Goal: Task Accomplishment & Management: Manage account settings

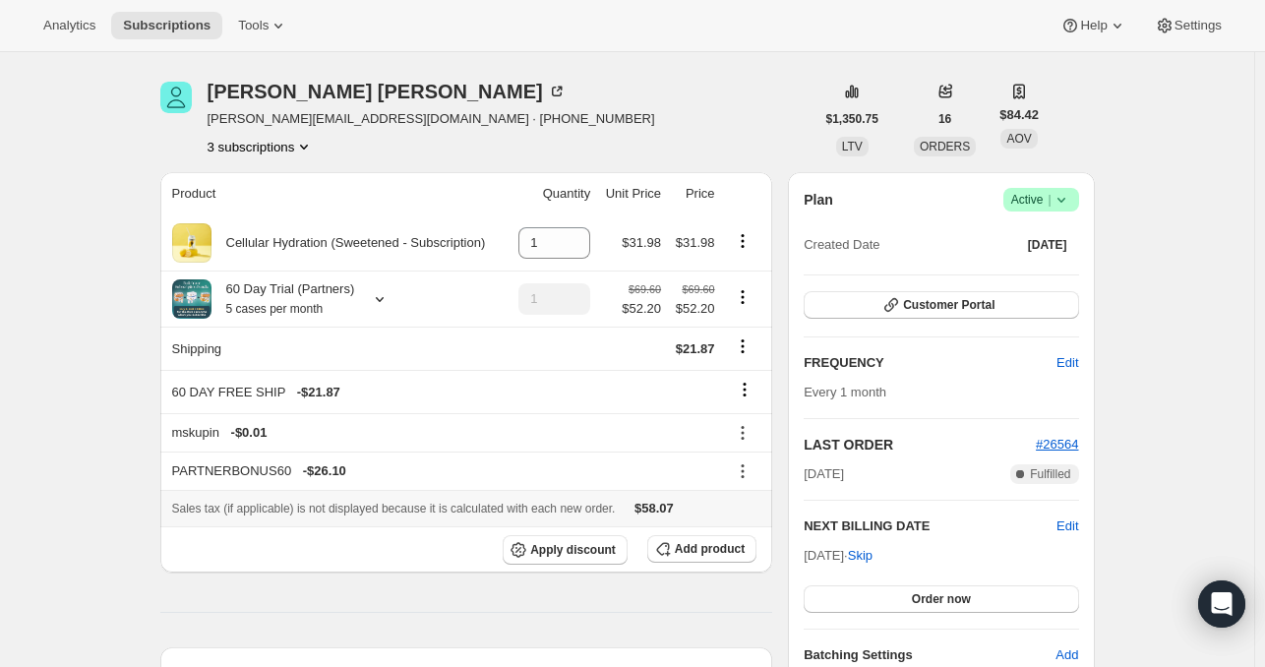
scroll to position [59, 0]
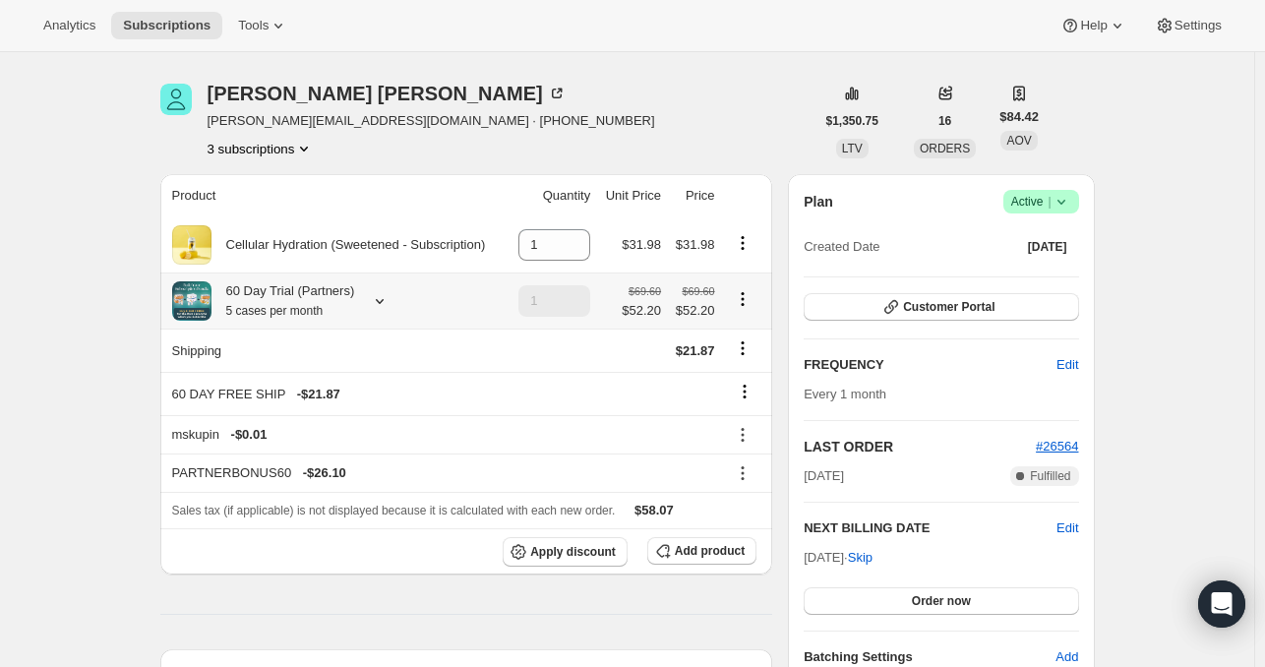
click at [379, 296] on icon at bounding box center [380, 301] width 20 height 20
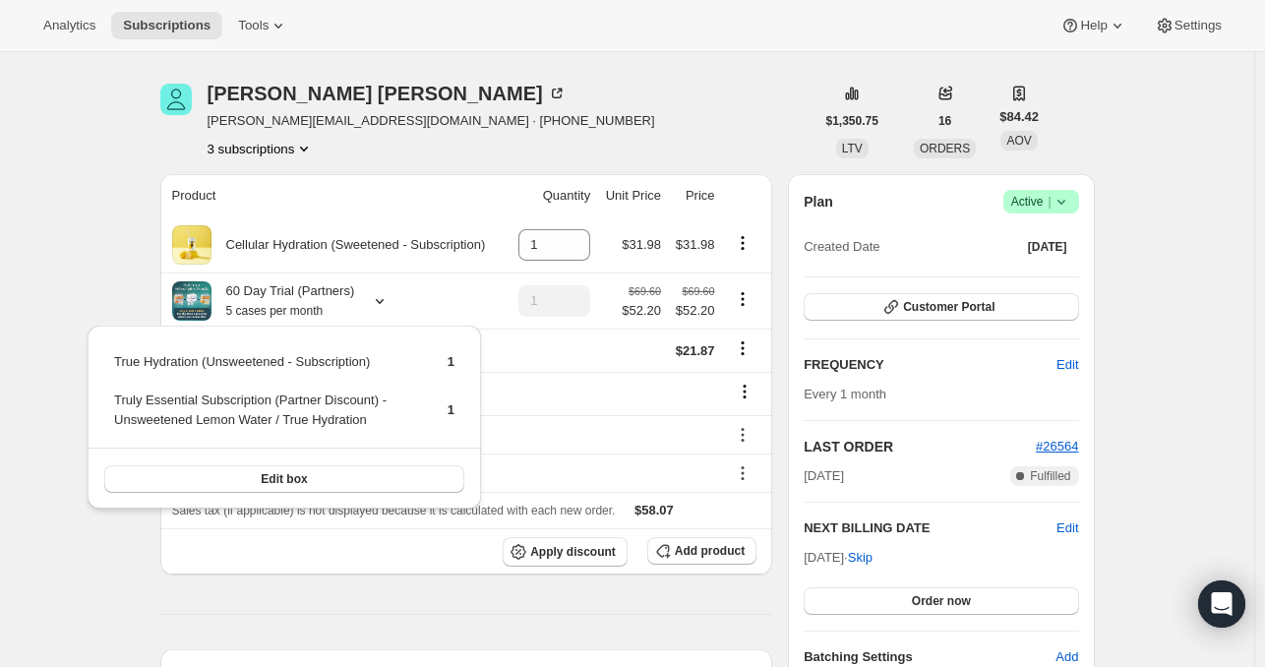
click at [289, 156] on button "3 subscriptions" at bounding box center [261, 149] width 107 height 20
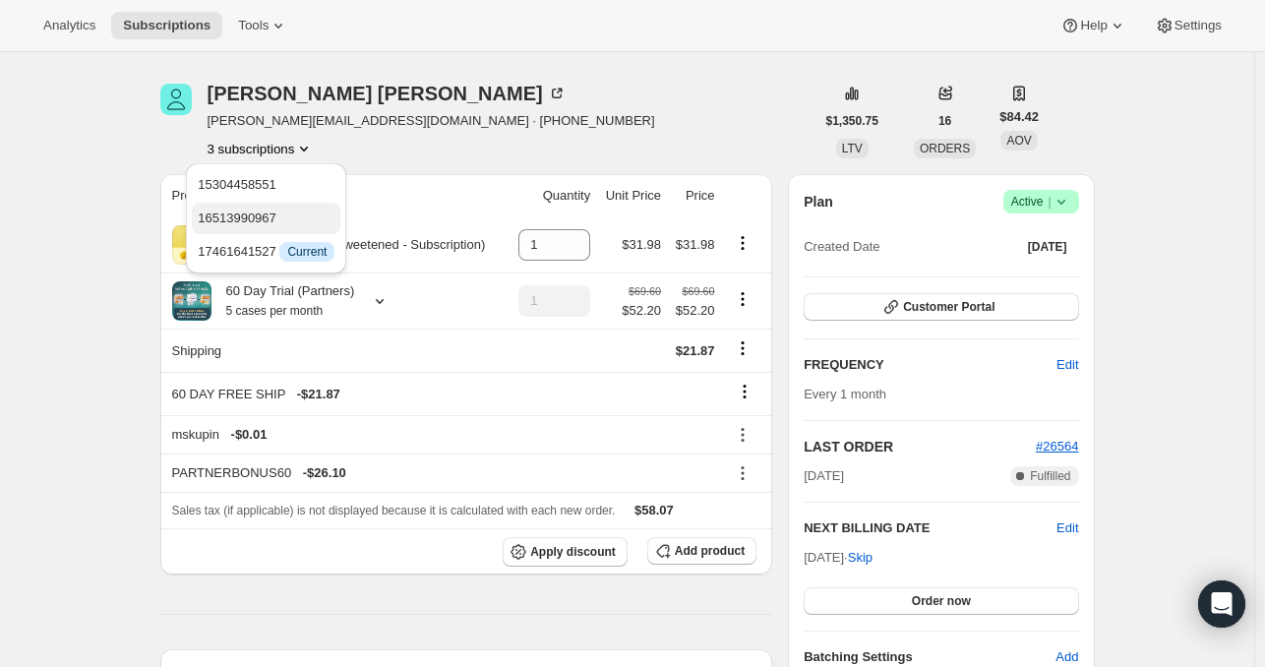
click at [268, 211] on span "16513990967" at bounding box center [237, 218] width 79 height 15
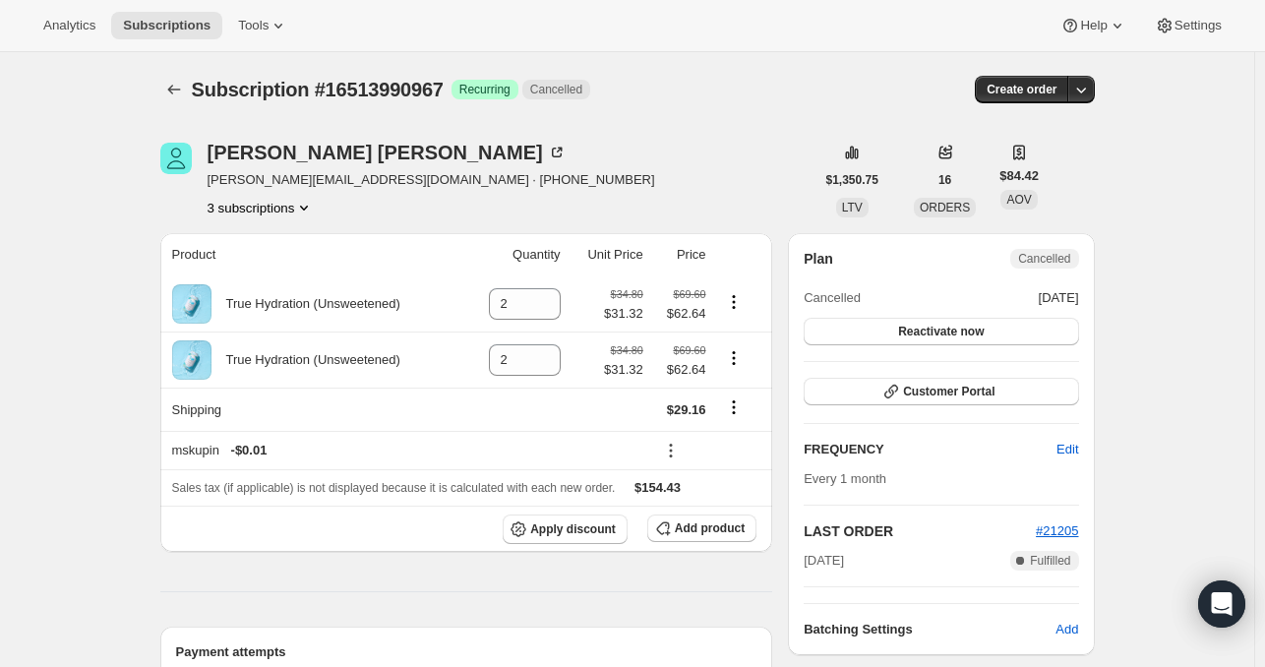
click at [272, 209] on button "3 subscriptions" at bounding box center [261, 208] width 107 height 20
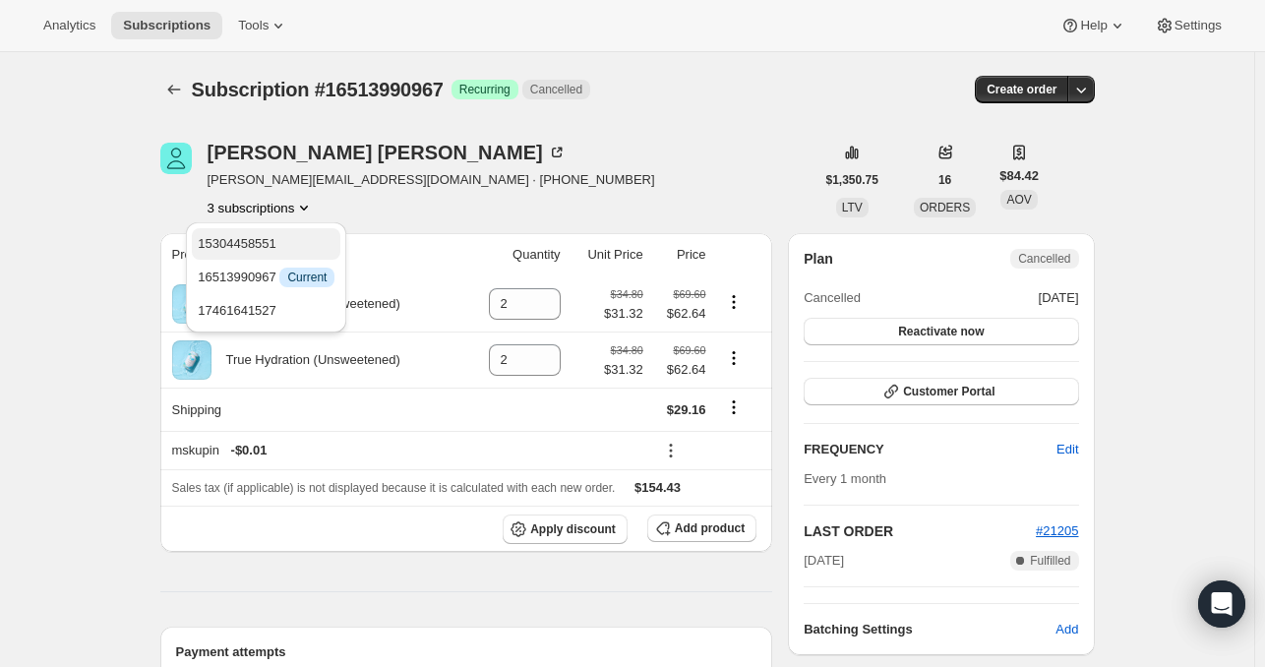
click at [277, 228] on button "15304458551" at bounding box center [266, 243] width 149 height 31
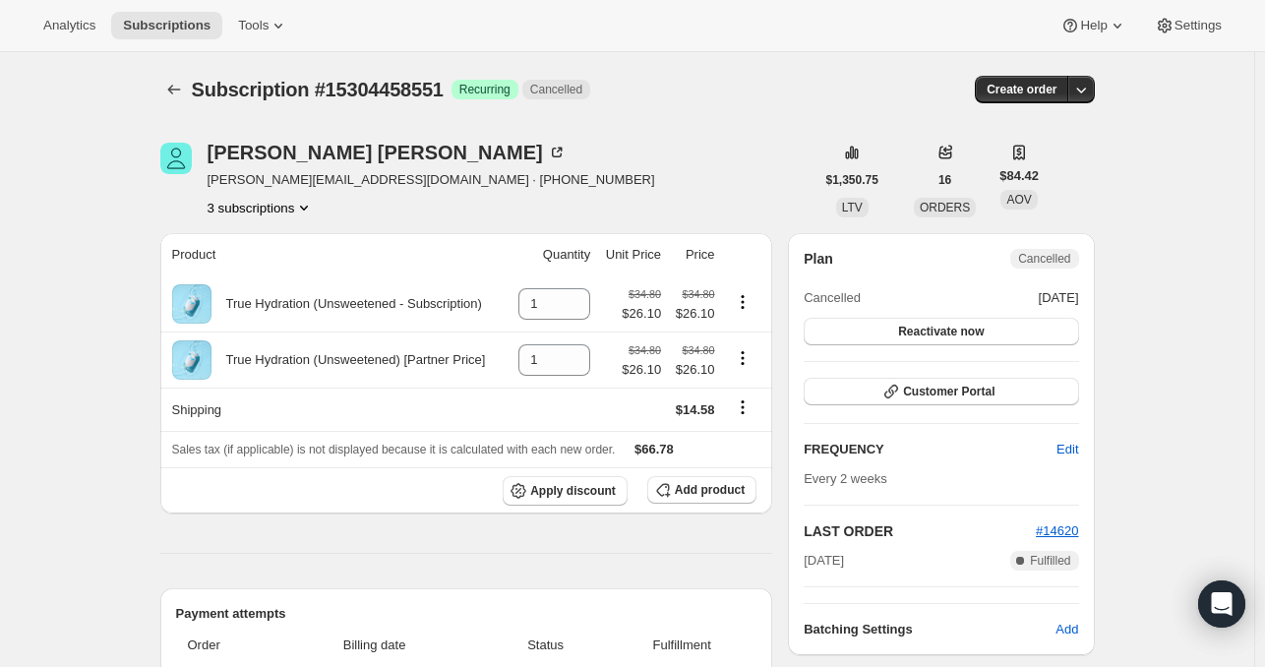
click at [306, 196] on div "[PERSON_NAME] [PERSON_NAME][EMAIL_ADDRESS][DOMAIN_NAME] · [PHONE_NUMBER] 3 subs…" at bounding box center [432, 180] width 448 height 75
click at [293, 214] on button "3 subscriptions" at bounding box center [261, 208] width 107 height 20
click at [272, 312] on span "17461641527" at bounding box center [237, 310] width 79 height 15
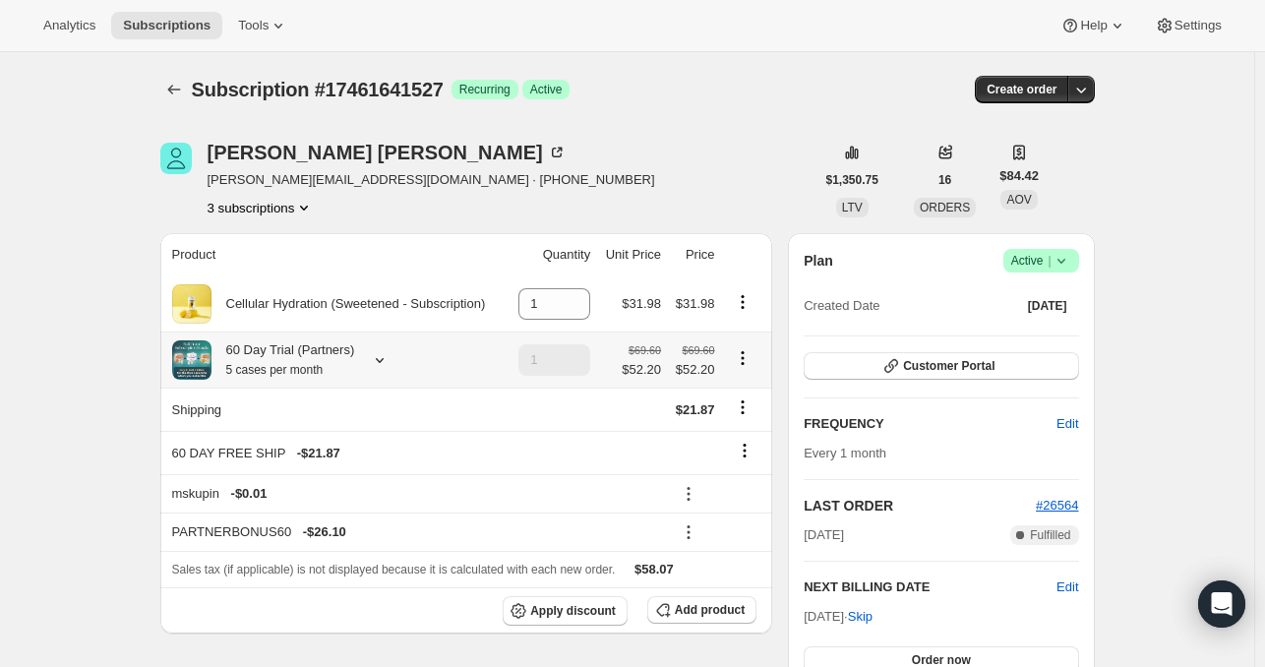
click at [212, 368] on span at bounding box center [191, 359] width 39 height 39
click at [374, 364] on icon at bounding box center [380, 360] width 20 height 20
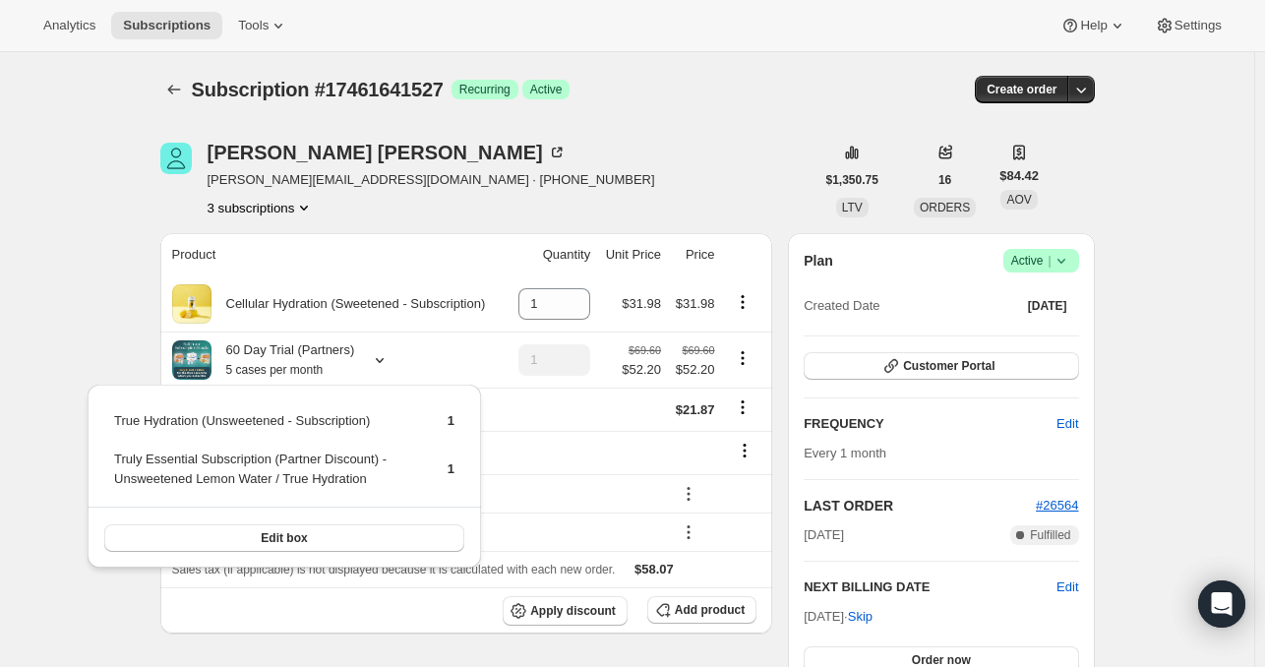
click at [677, 167] on div "[PERSON_NAME] [PERSON_NAME][EMAIL_ADDRESS][DOMAIN_NAME] · [PHONE_NUMBER] 3 subs…" at bounding box center [487, 180] width 654 height 75
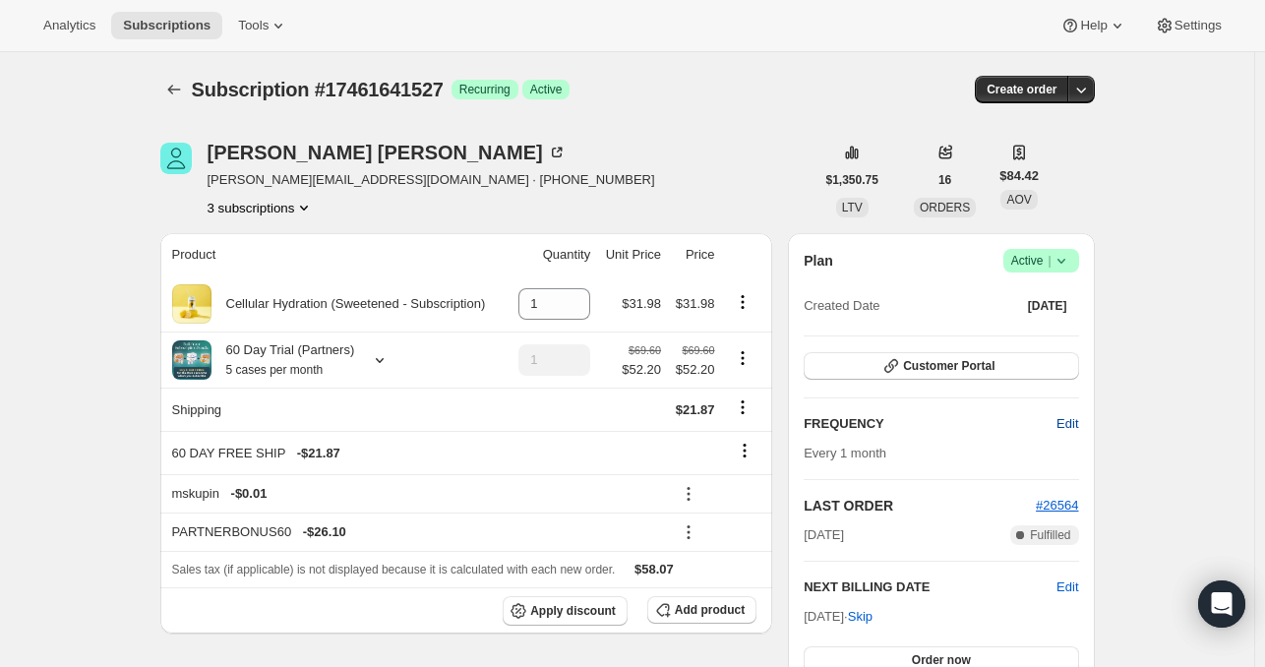
click at [1073, 420] on span "Edit" at bounding box center [1068, 424] width 22 height 20
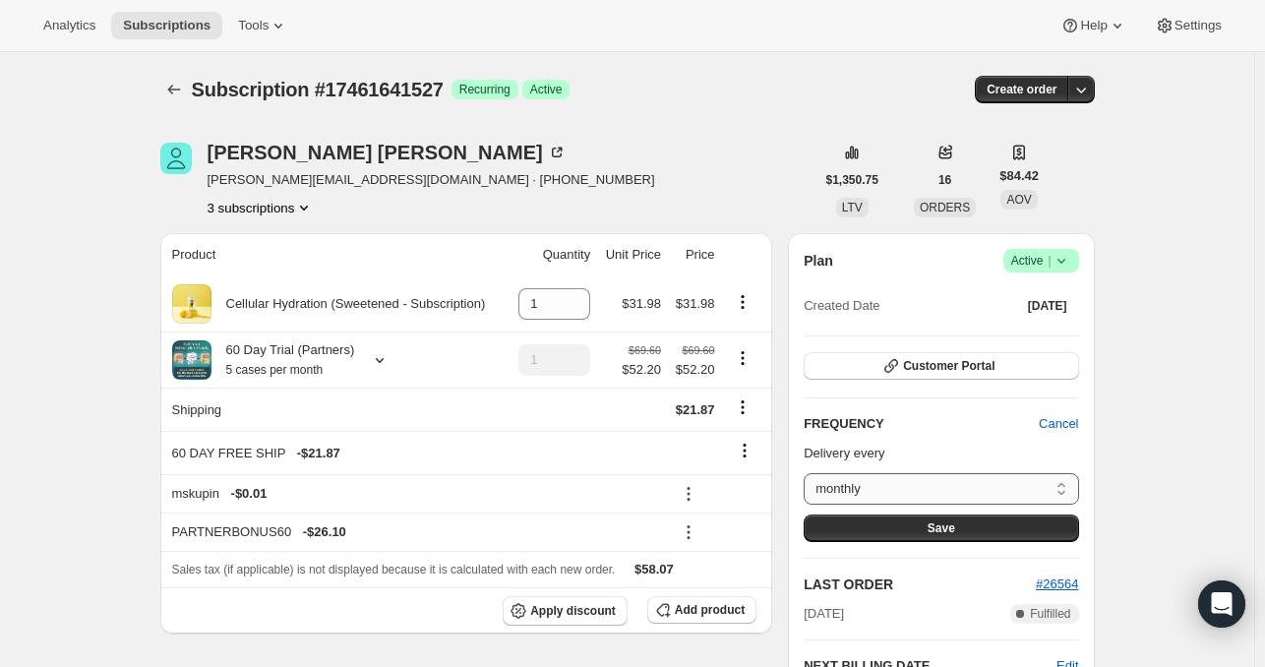
click at [984, 485] on select "monthly Custom..." at bounding box center [941, 488] width 275 height 31
select select "custom"
click at [809, 473] on select "monthly Custom..." at bounding box center [941, 488] width 275 height 31
select select "MONTH"
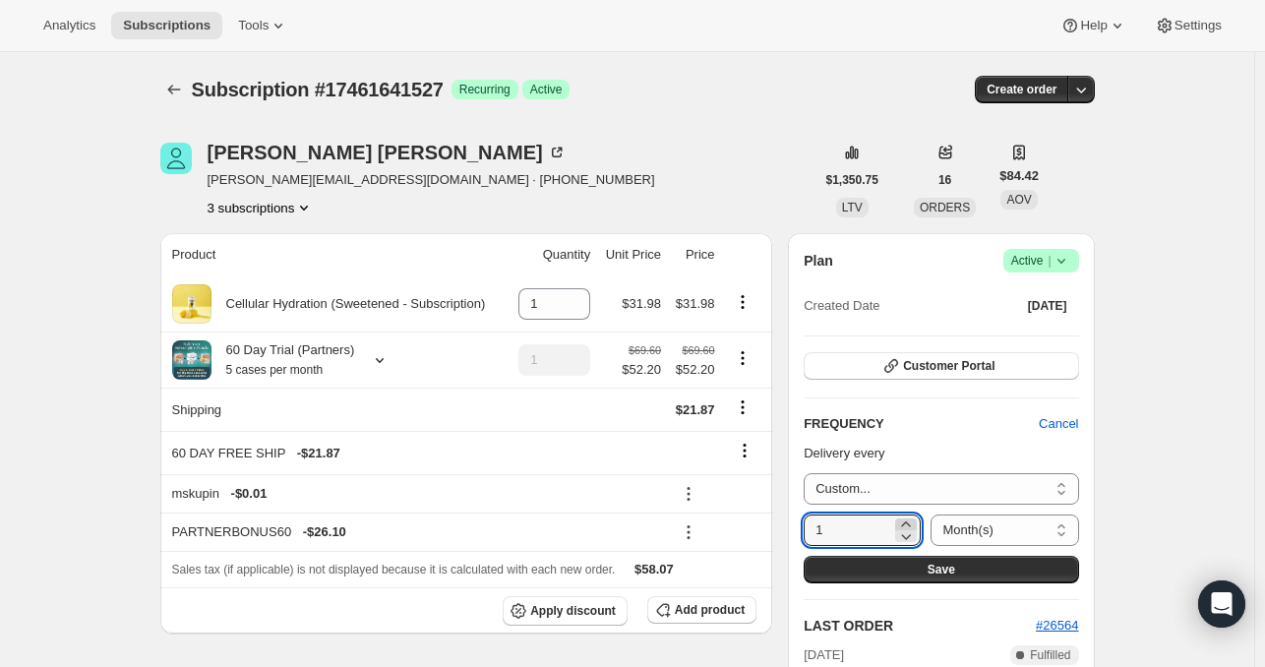
click at [899, 522] on icon at bounding box center [906, 525] width 20 height 20
type input "2"
click at [1062, 518] on select "Day(s) Week(s) Month(s) Year(s)" at bounding box center [1005, 530] width 148 height 31
select select "WEEK"
click at [931, 515] on select "Day(s) Week(s) Month(s) Year(s)" at bounding box center [1005, 530] width 148 height 31
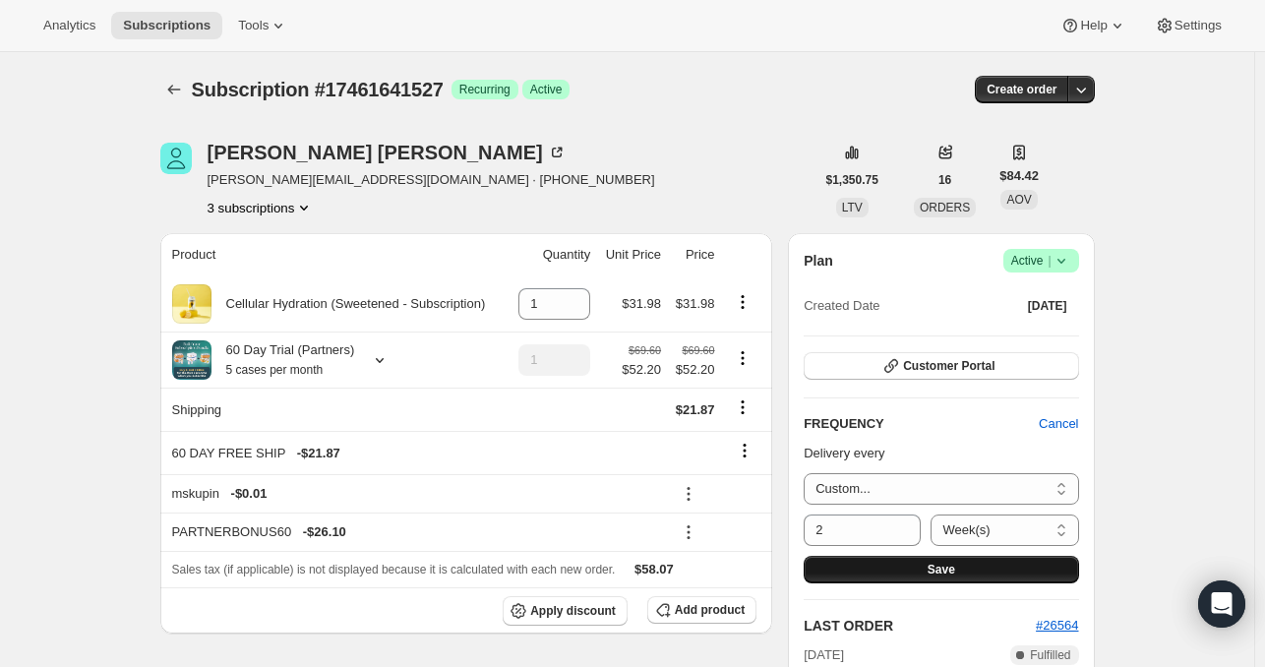
click at [987, 567] on button "Save" at bounding box center [941, 570] width 275 height 28
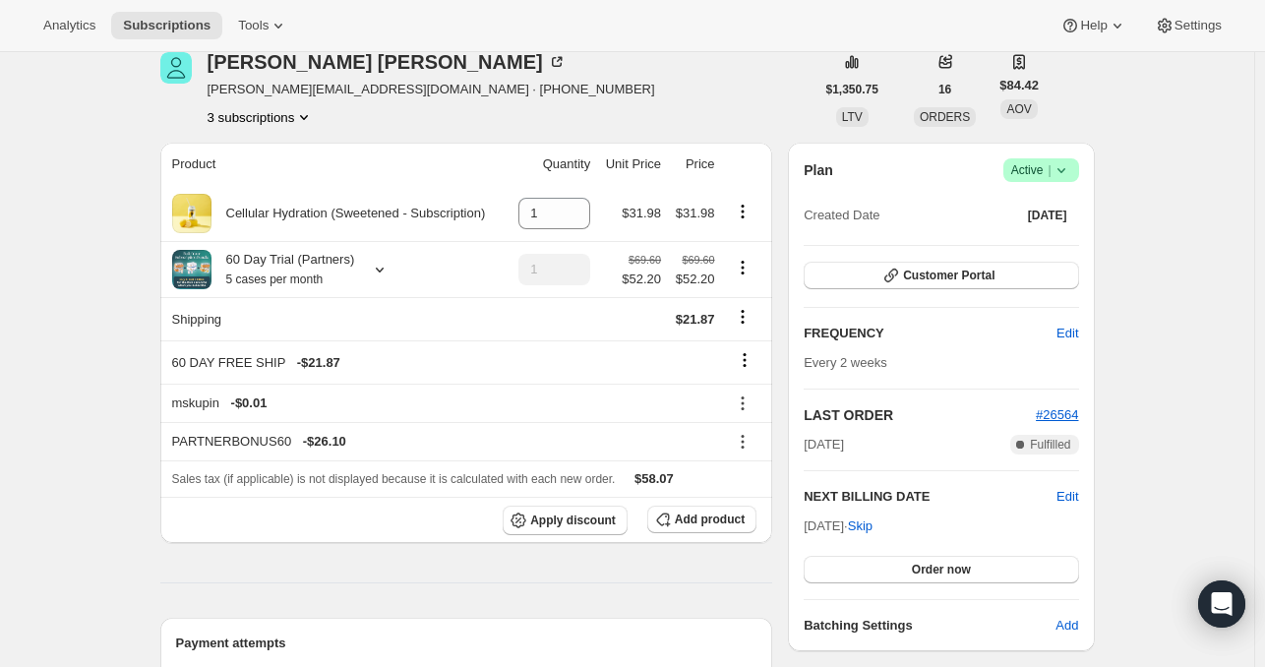
scroll to position [213, 0]
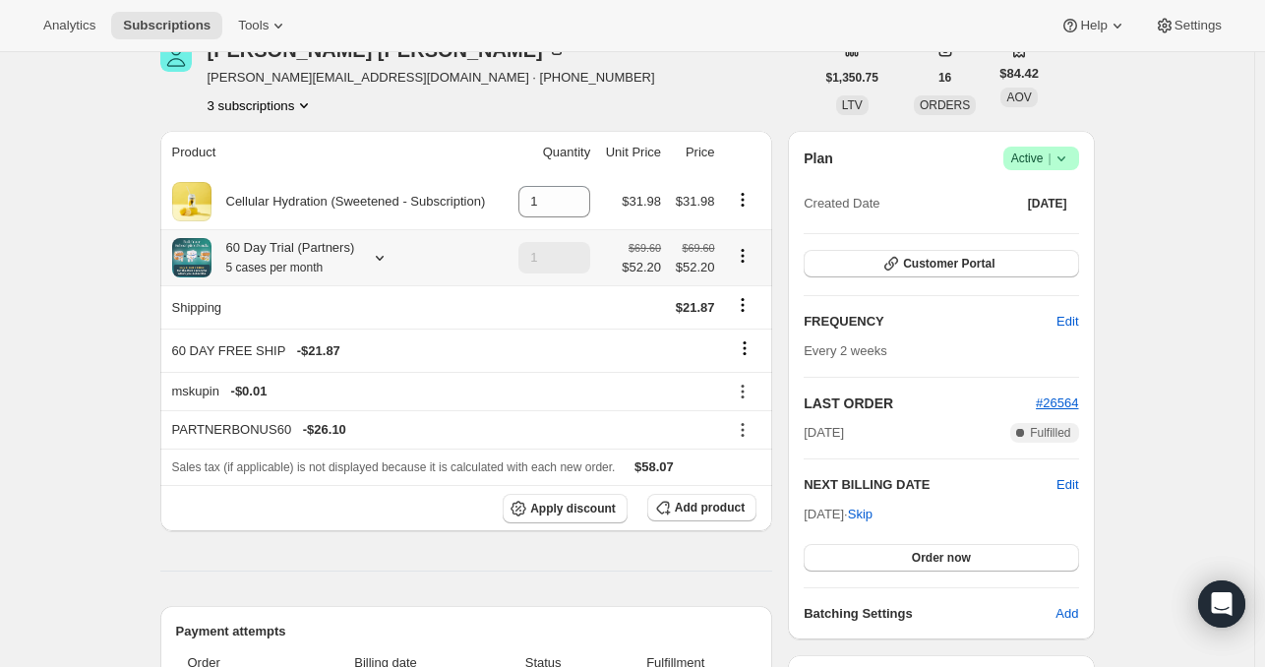
click at [372, 259] on icon at bounding box center [380, 258] width 20 height 20
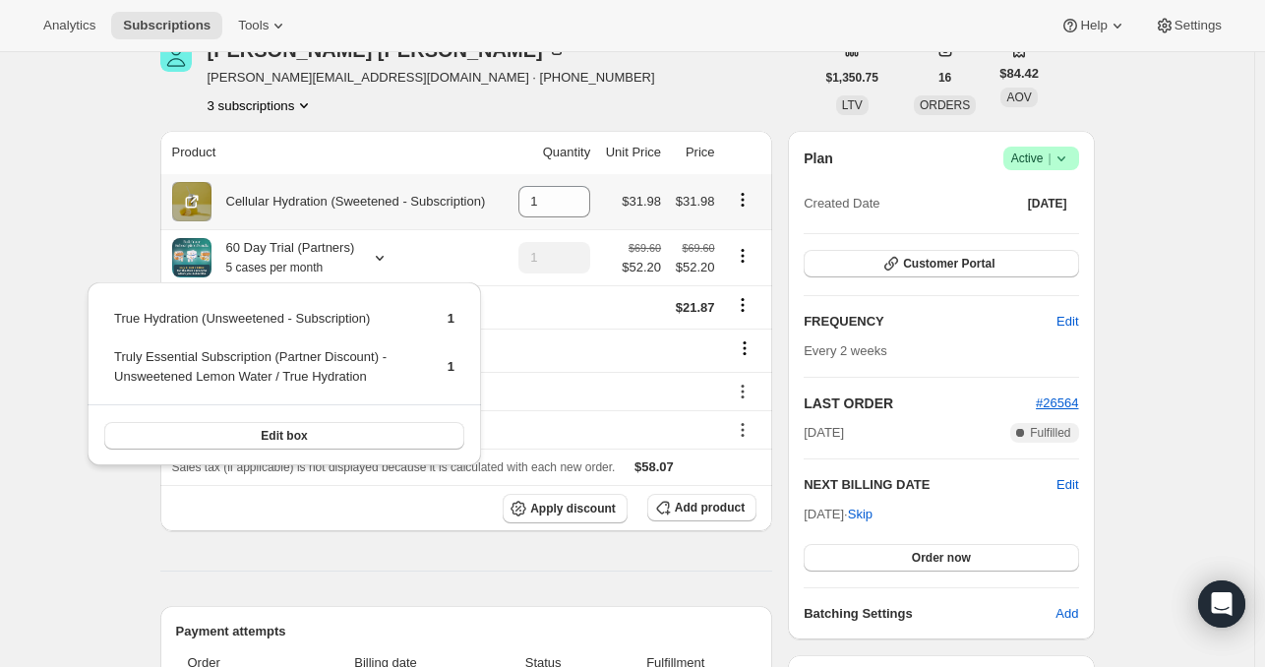
click at [738, 196] on icon "Product actions" at bounding box center [743, 200] width 20 height 20
click at [591, 103] on div "[PERSON_NAME] [PERSON_NAME][EMAIL_ADDRESS][DOMAIN_NAME] · [PHONE_NUMBER] 3 subs…" at bounding box center [487, 77] width 654 height 75
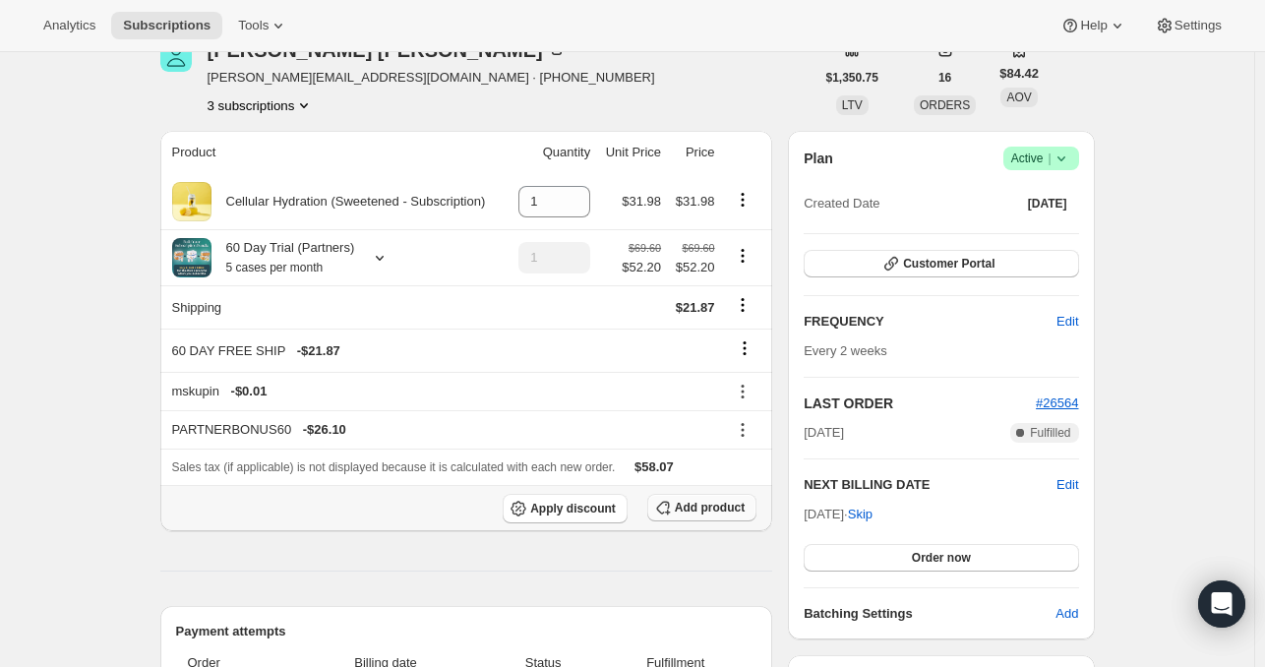
click at [709, 511] on span "Add product" at bounding box center [710, 508] width 70 height 16
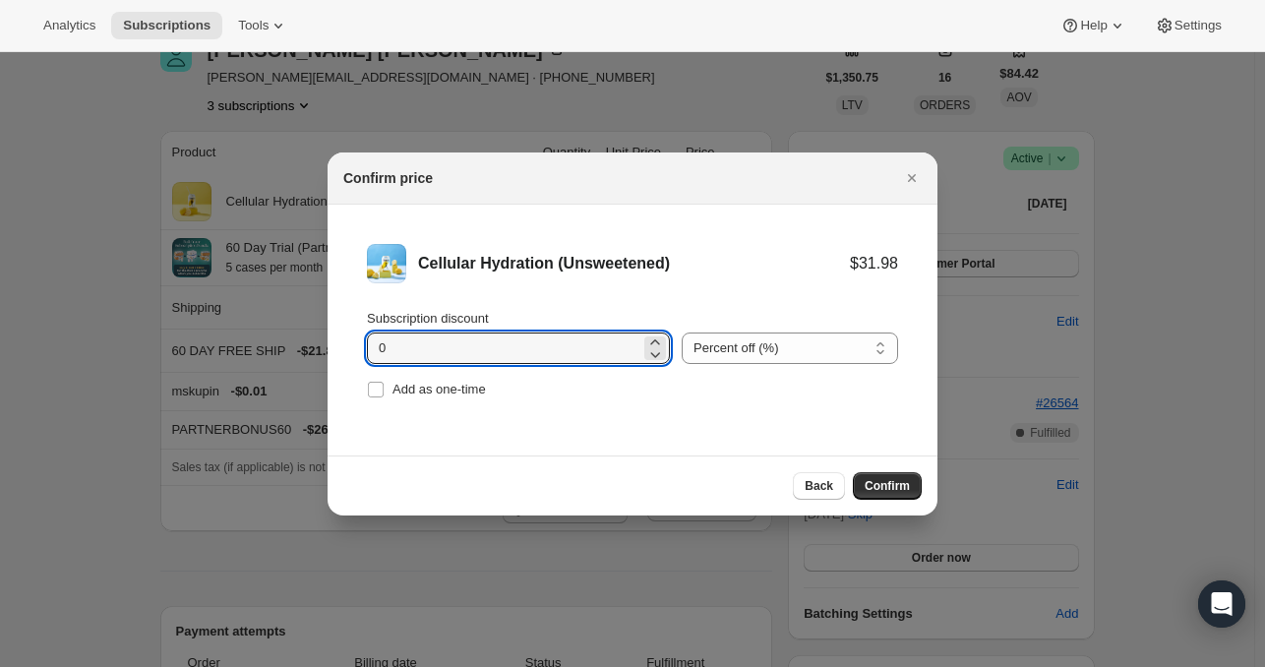
drag, startPoint x: 516, startPoint y: 348, endPoint x: 197, endPoint y: 371, distance: 319.6
drag, startPoint x: 500, startPoint y: 355, endPoint x: 135, endPoint y: 363, distance: 365.2
type input "15"
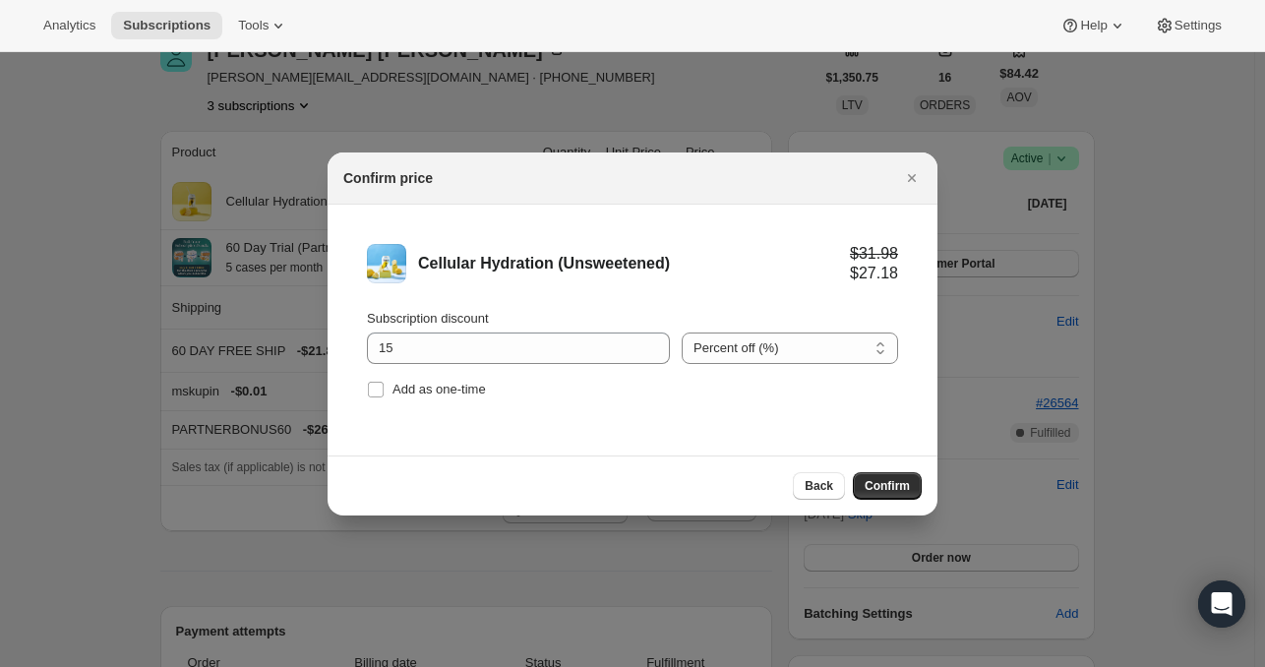
click at [874, 426] on li "Cellular Hydration (Unsweetened) $31.98 $27.18 Subscription discount 15 Percent…" at bounding box center [633, 324] width 610 height 238
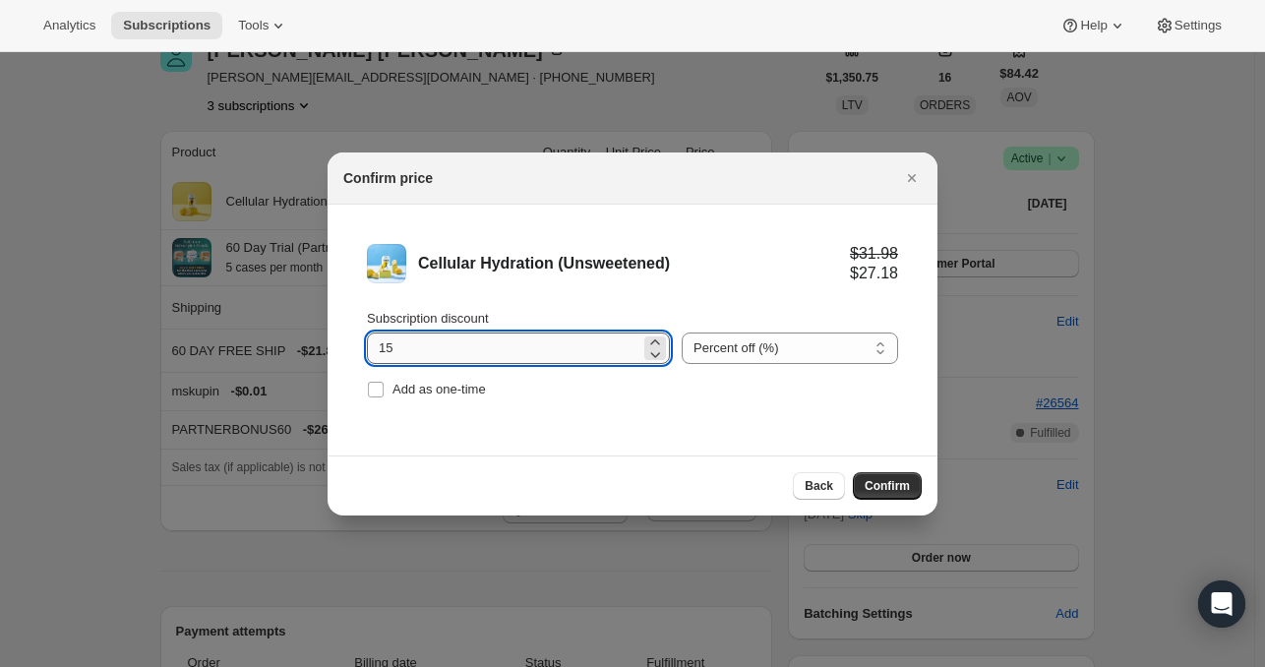
click at [484, 362] on input "15" at bounding box center [504, 348] width 274 height 31
drag, startPoint x: 461, startPoint y: 355, endPoint x: 259, endPoint y: 338, distance: 202.5
click at [890, 478] on span "Confirm" at bounding box center [887, 486] width 45 height 16
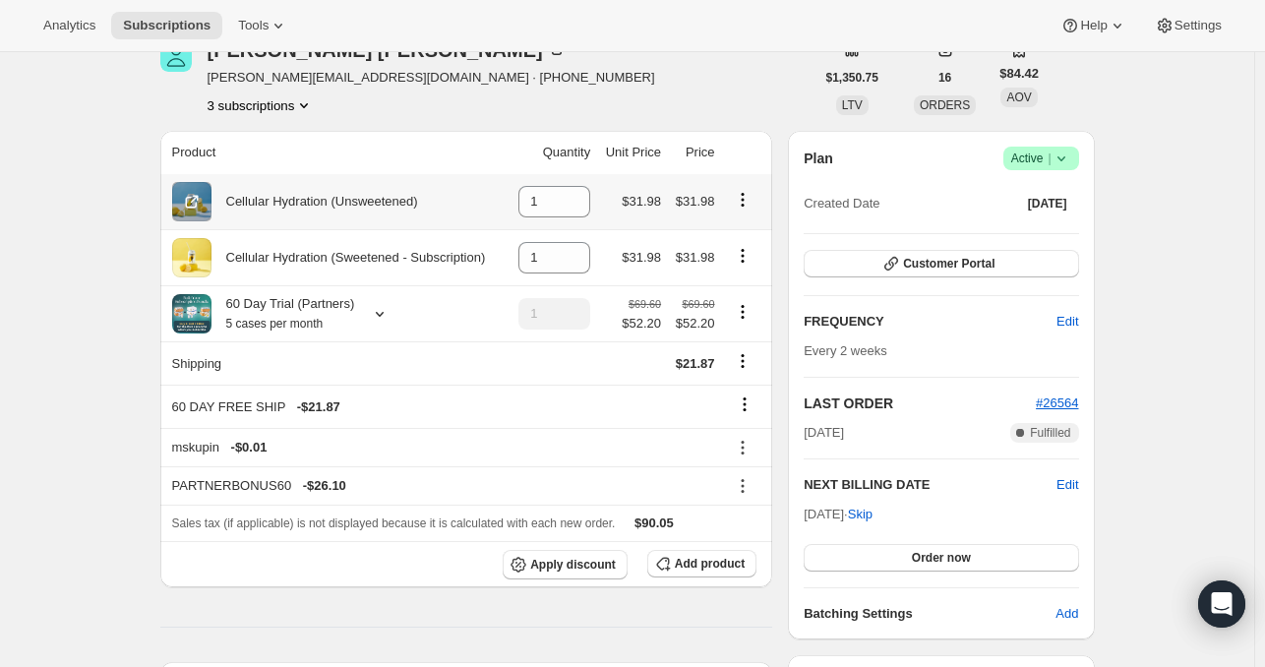
click at [757, 208] on button "Product actions" at bounding box center [742, 200] width 31 height 22
click at [748, 224] on button "Remove" at bounding box center [749, 236] width 86 height 31
type input "0"
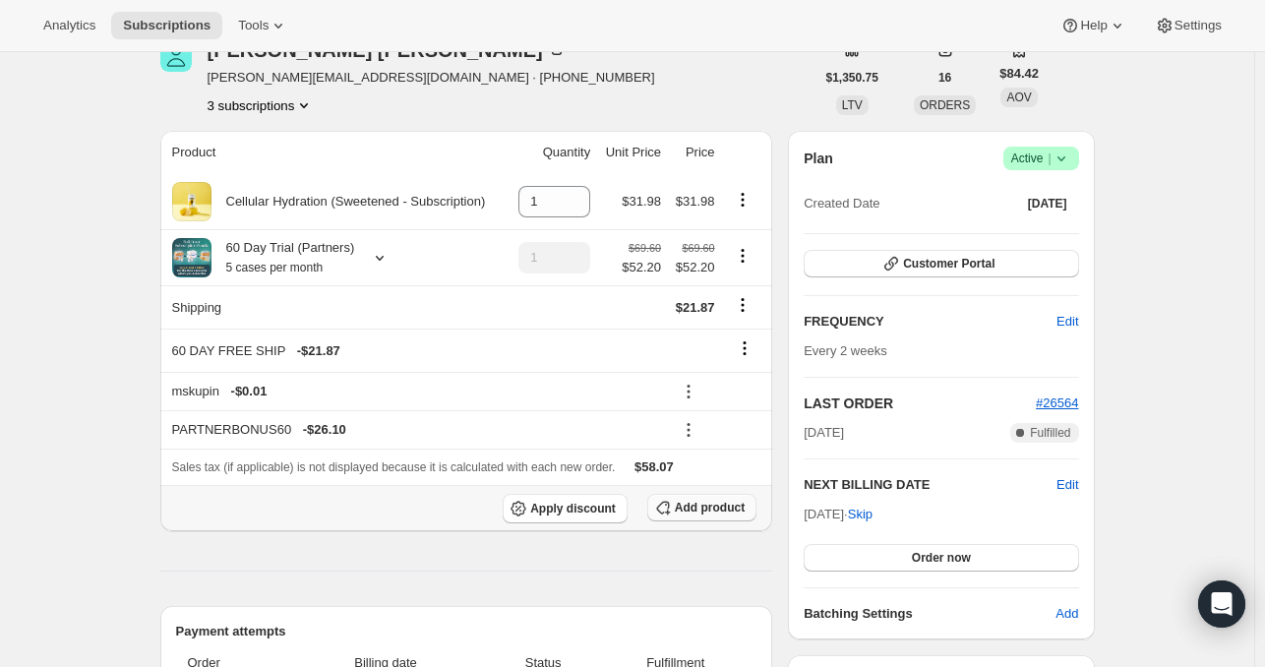
click at [737, 500] on span "Add product" at bounding box center [710, 508] width 70 height 16
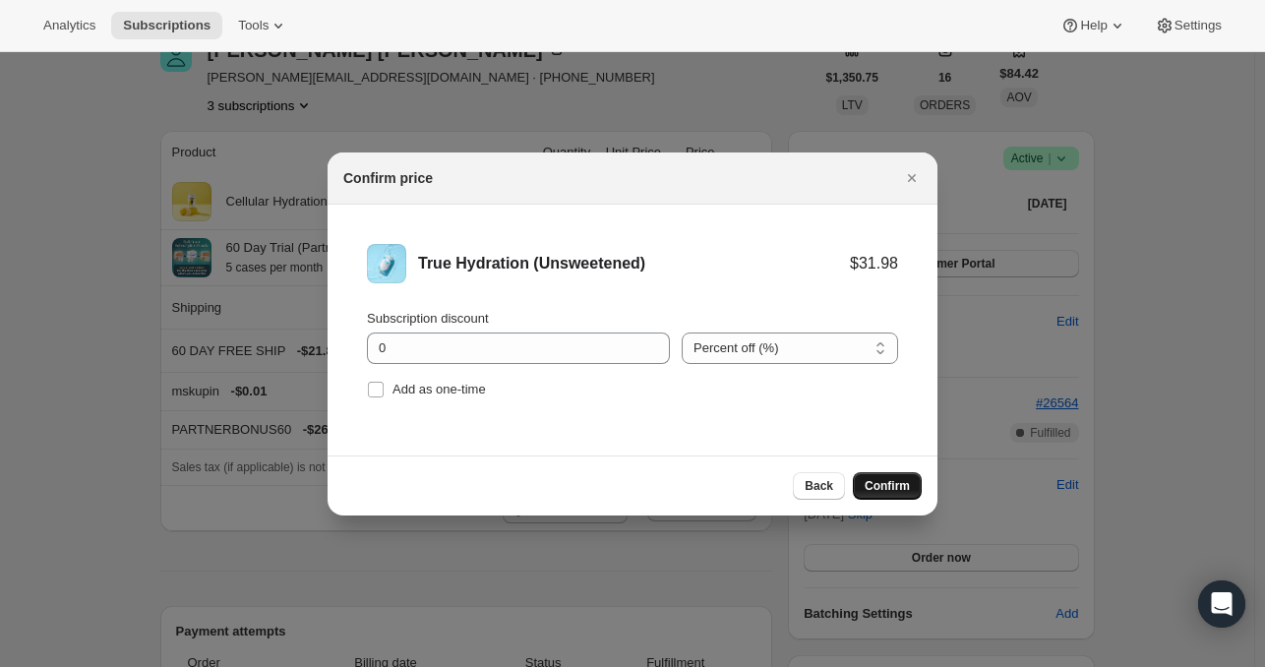
click at [888, 483] on span "Confirm" at bounding box center [887, 486] width 45 height 16
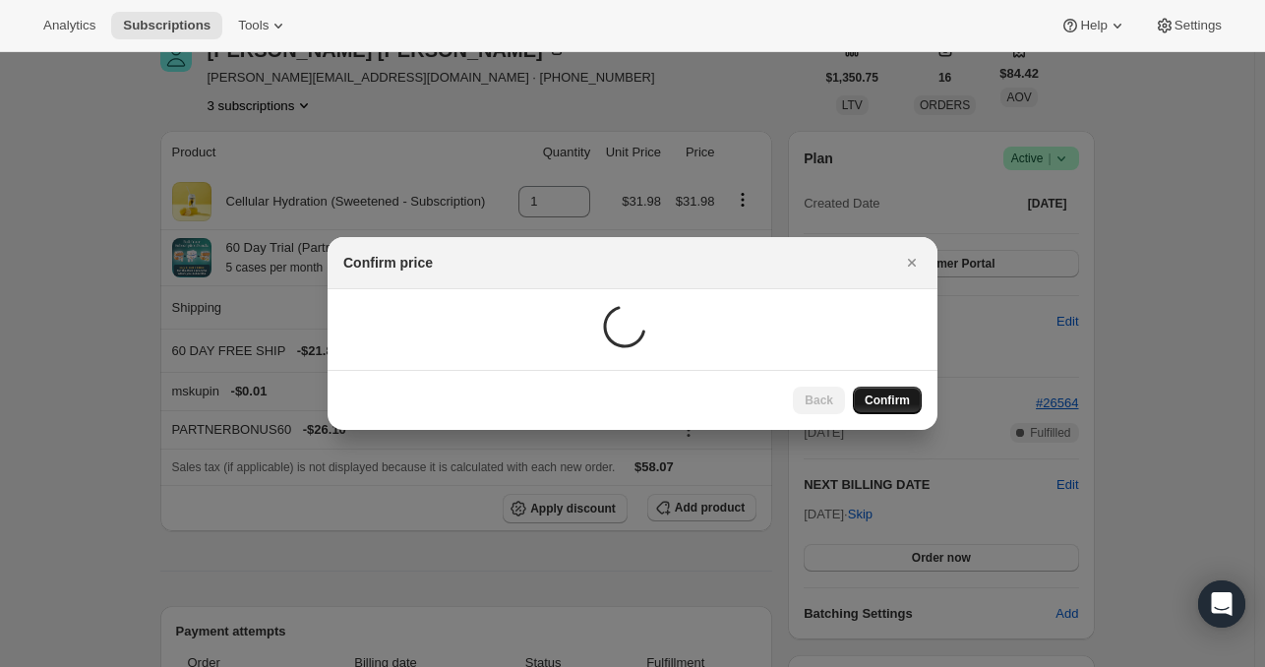
scroll to position [213, 0]
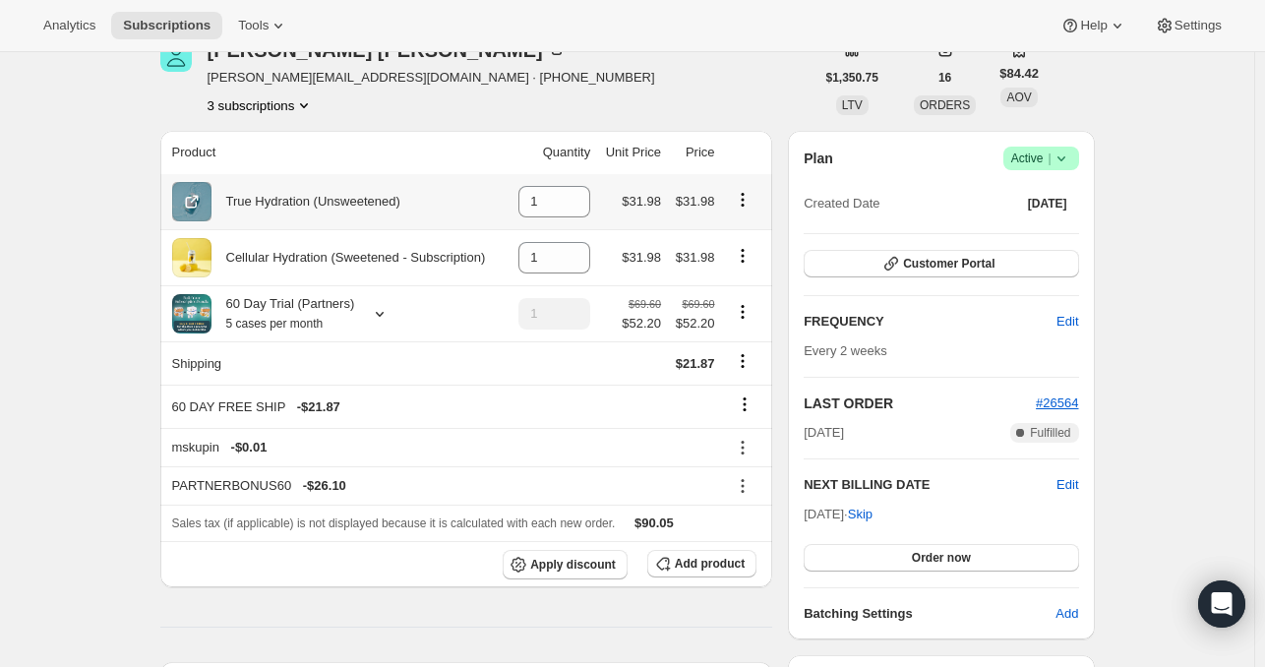
click at [752, 201] on icon "Product actions" at bounding box center [743, 200] width 20 height 20
click at [793, 182] on div "Plan Success Active | Created Date [DATE] Customer Portal FREQUENCY Edit Every …" at bounding box center [941, 385] width 306 height 509
click at [752, 258] on icon "Product actions" at bounding box center [743, 256] width 20 height 20
click at [728, 290] on span "Remove" at bounding box center [734, 292] width 47 height 15
type input "0"
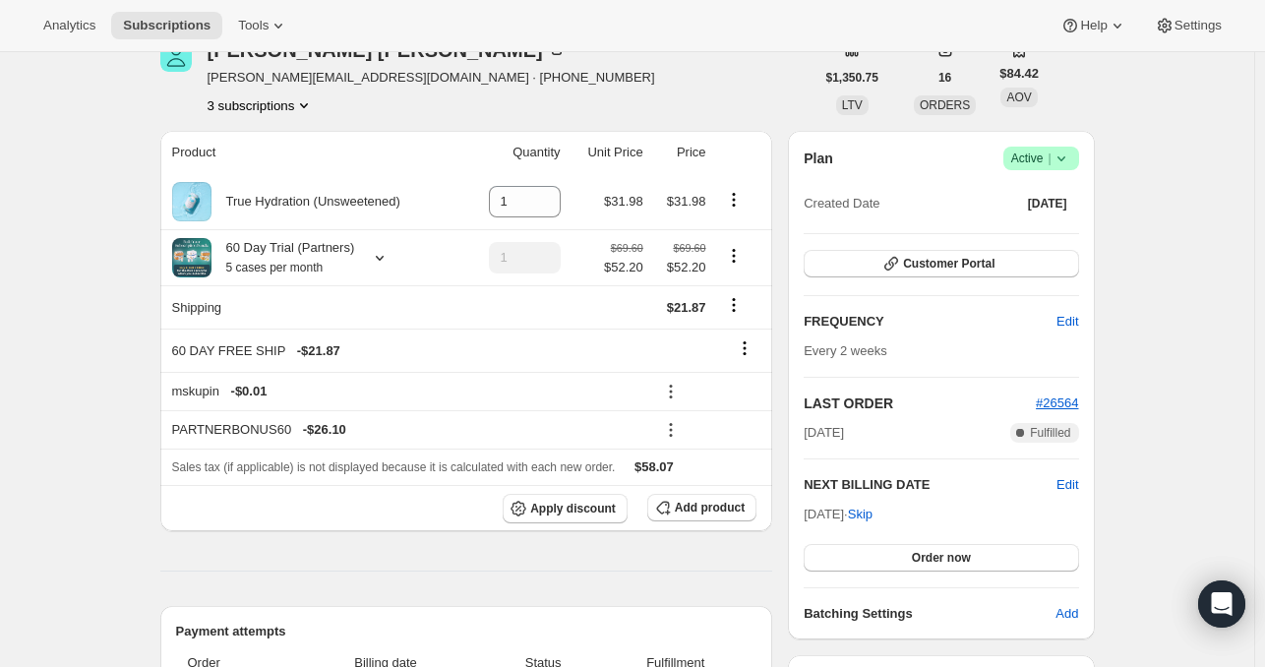
click at [721, 101] on div "[PERSON_NAME] [PERSON_NAME][EMAIL_ADDRESS][DOMAIN_NAME] · [PHONE_NUMBER] 3 subs…" at bounding box center [487, 77] width 654 height 75
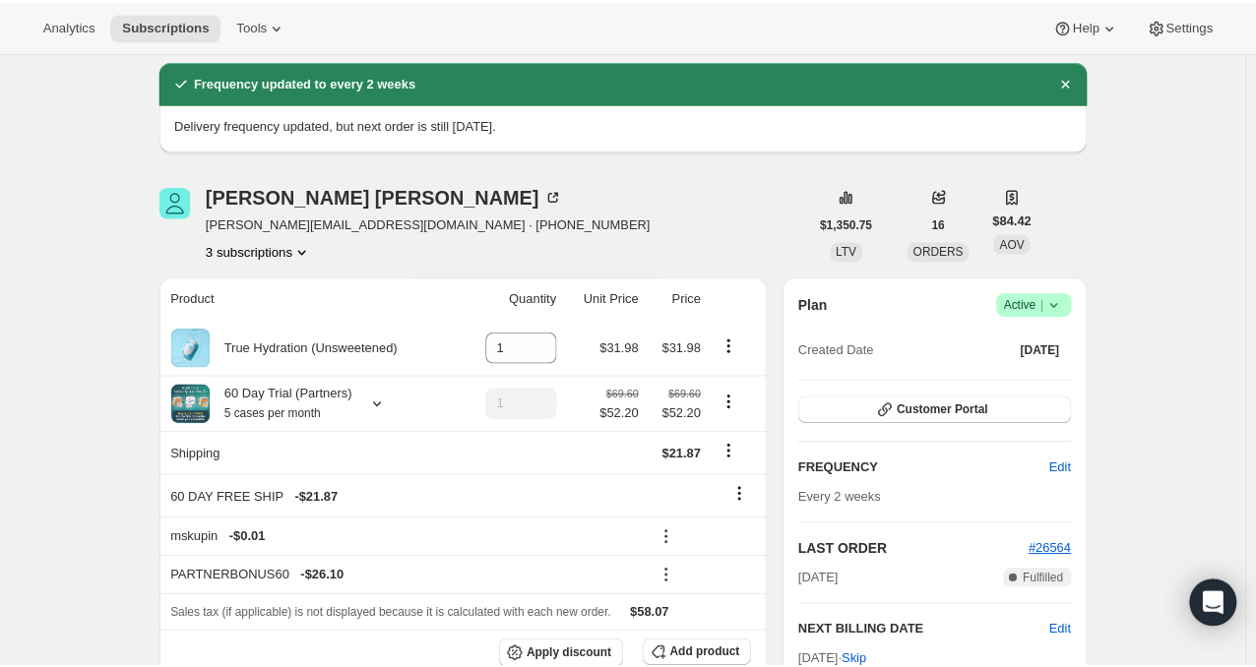
scroll to position [0, 0]
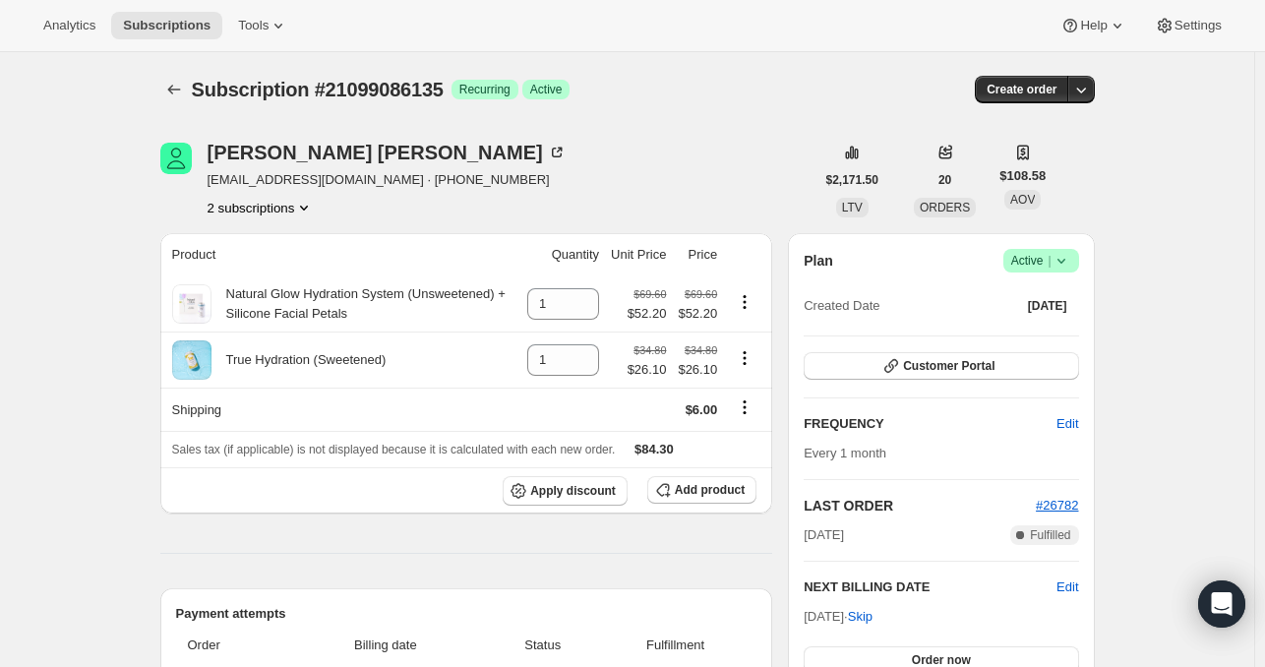
click at [278, 205] on button "2 subscriptions" at bounding box center [261, 208] width 107 height 20
click at [287, 242] on span "17030906167" at bounding box center [266, 244] width 137 height 20
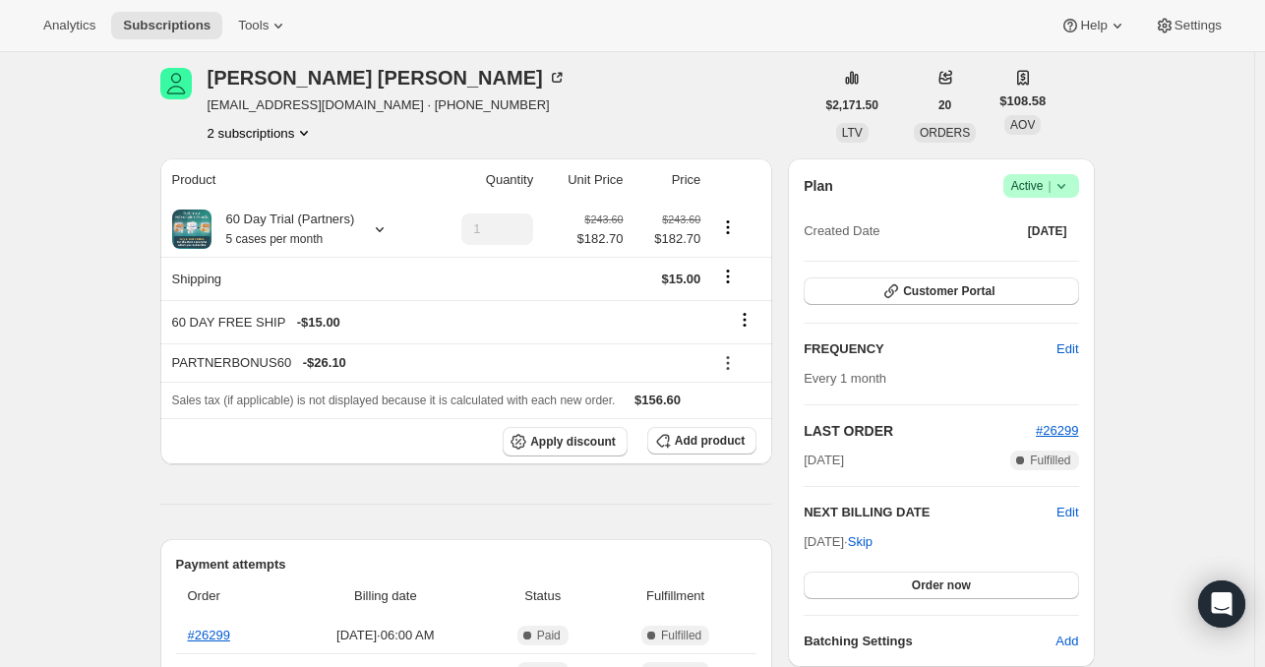
scroll to position [65, 0]
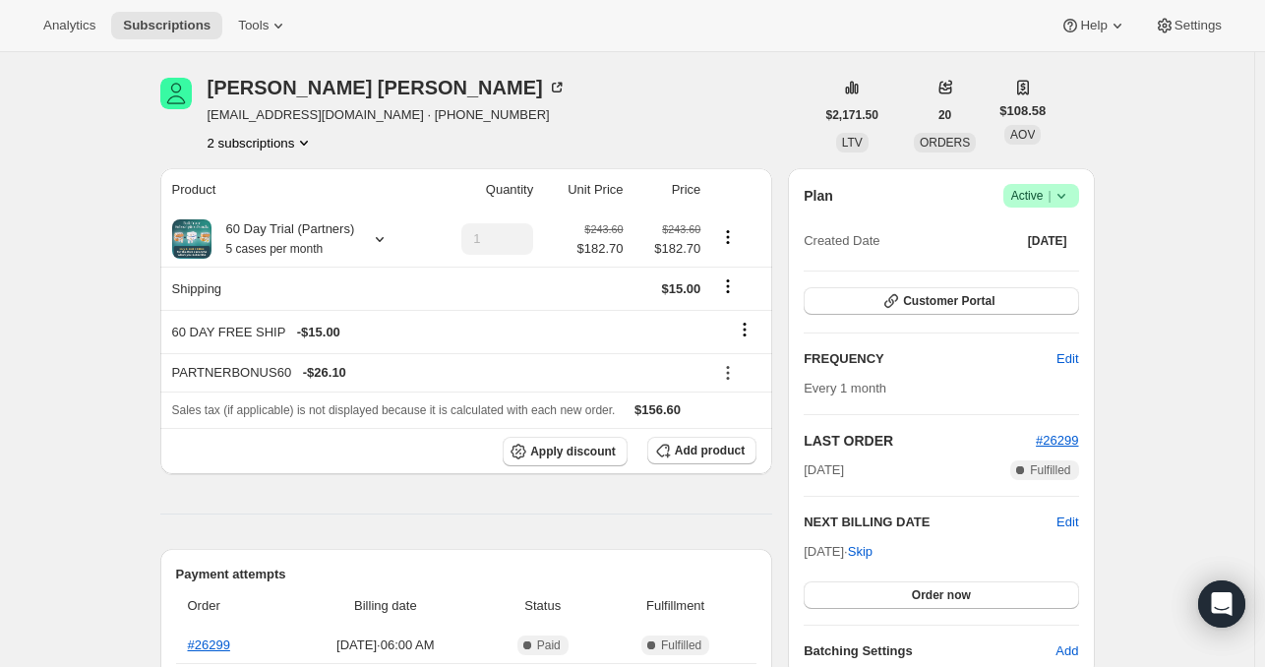
click at [283, 145] on button "2 subscriptions" at bounding box center [261, 143] width 107 height 20
click at [296, 212] on span "21099086135" at bounding box center [266, 213] width 137 height 20
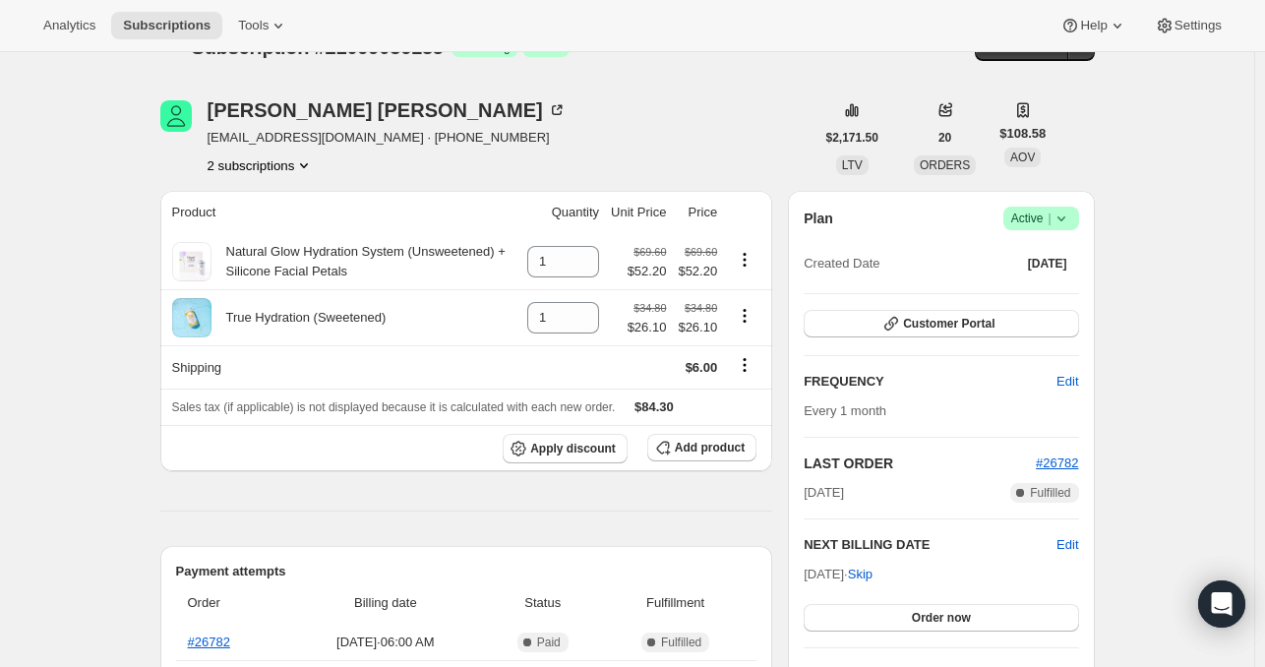
scroll to position [43, 0]
click at [270, 164] on button "2 subscriptions" at bounding box center [261, 164] width 107 height 20
click at [287, 196] on span "17030906167" at bounding box center [266, 201] width 137 height 20
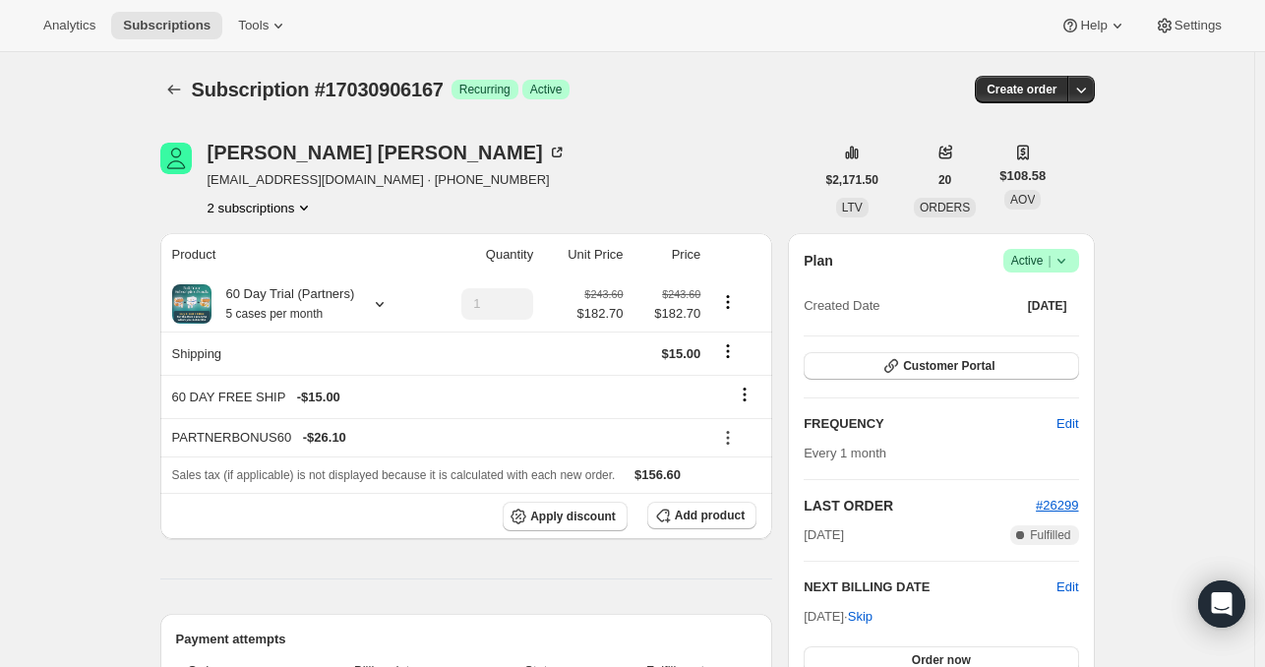
click at [1066, 263] on icon at bounding box center [1062, 261] width 20 height 20
click at [1040, 330] on span "Cancel subscription" at bounding box center [1047, 332] width 111 height 15
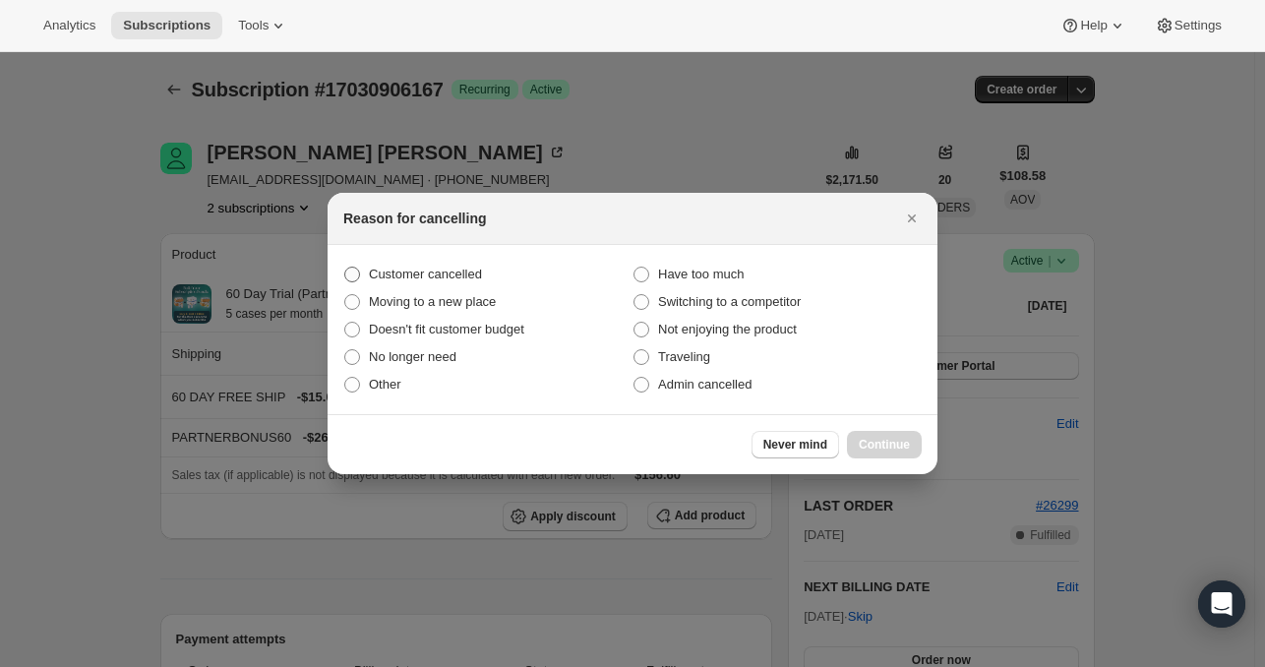
click at [396, 280] on span "Customer cancelled" at bounding box center [425, 274] width 113 height 15
click at [345, 268] on input "Customer cancelled" at bounding box center [344, 267] width 1 height 1
radio input "true"
click at [882, 440] on span "Continue" at bounding box center [884, 445] width 51 height 16
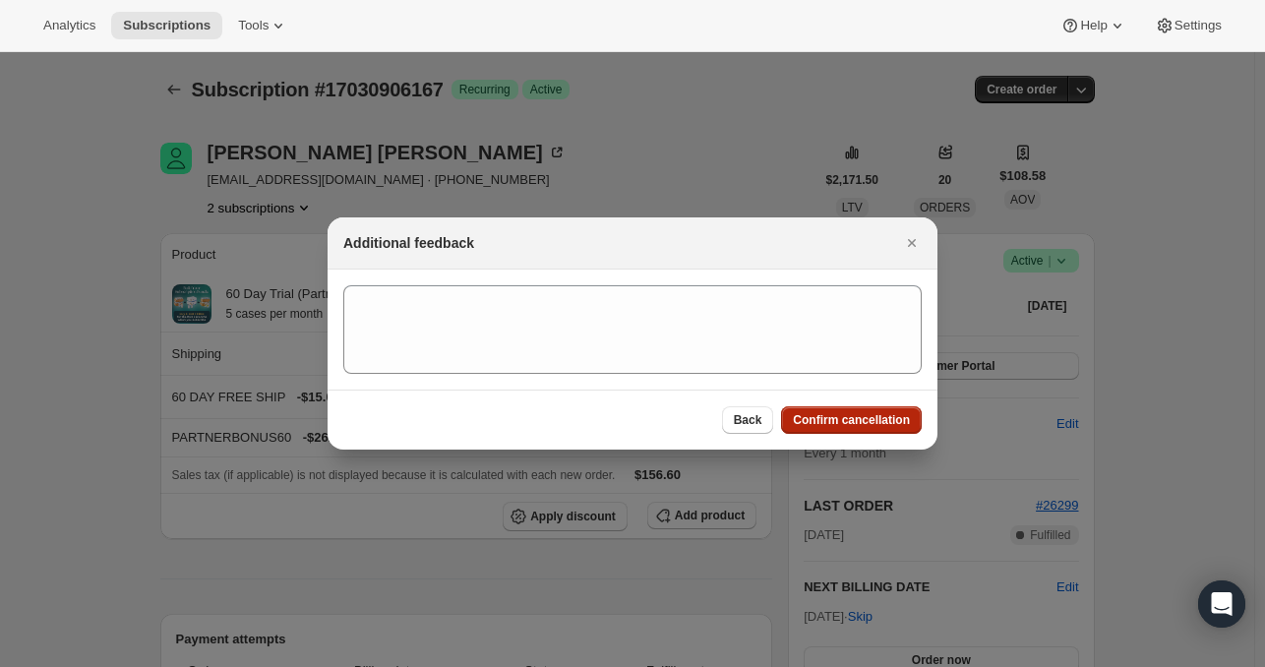
click at [854, 425] on span "Confirm cancellation" at bounding box center [851, 420] width 117 height 16
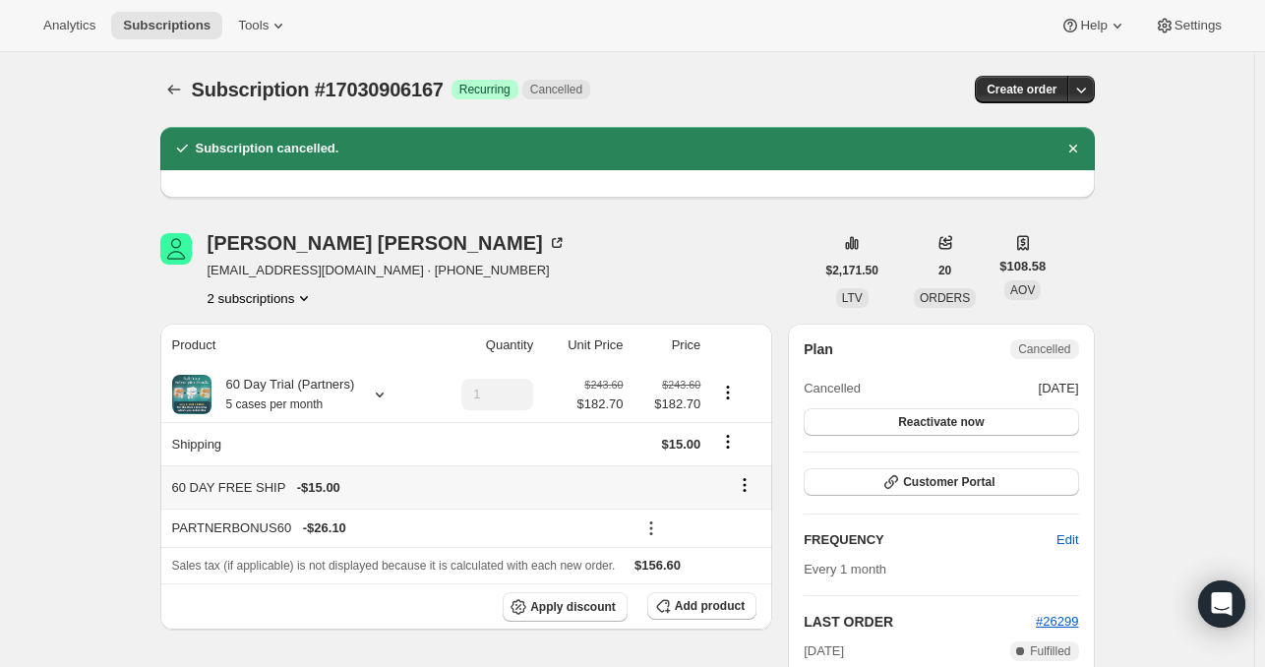
click at [752, 483] on icon at bounding box center [745, 485] width 20 height 20
click at [754, 519] on span "Remove" at bounding box center [750, 522] width 47 height 15
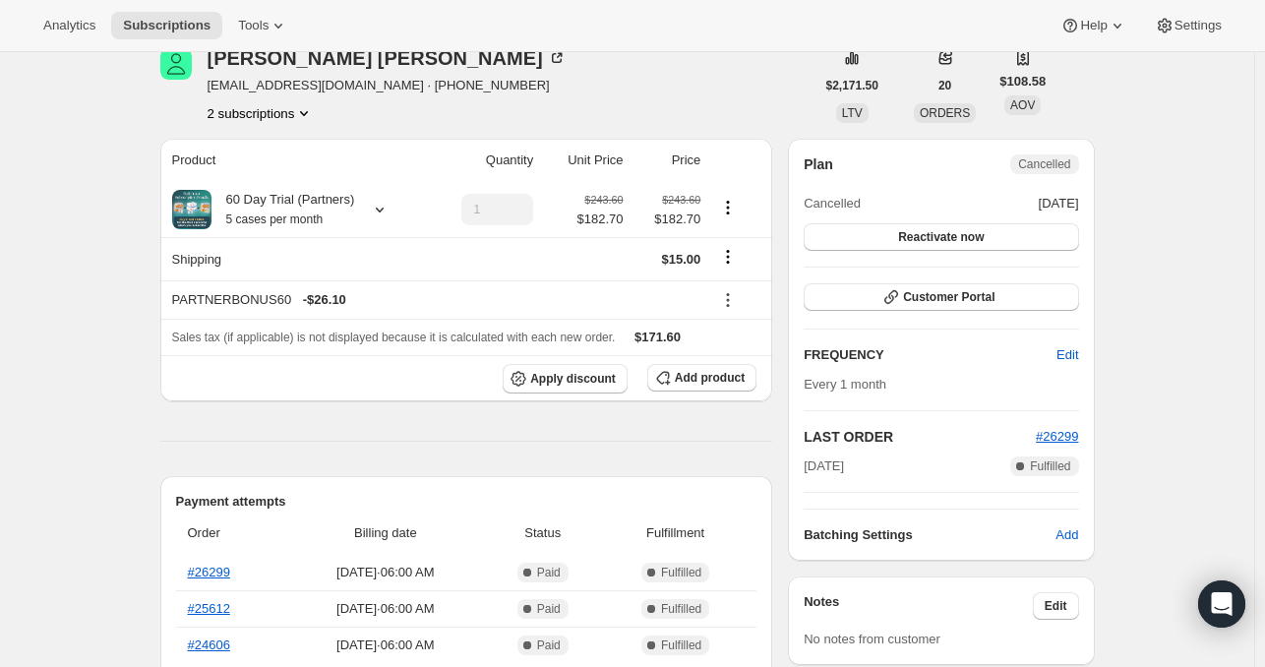
scroll to position [187, 0]
click at [728, 298] on icon at bounding box center [728, 298] width 20 height 20
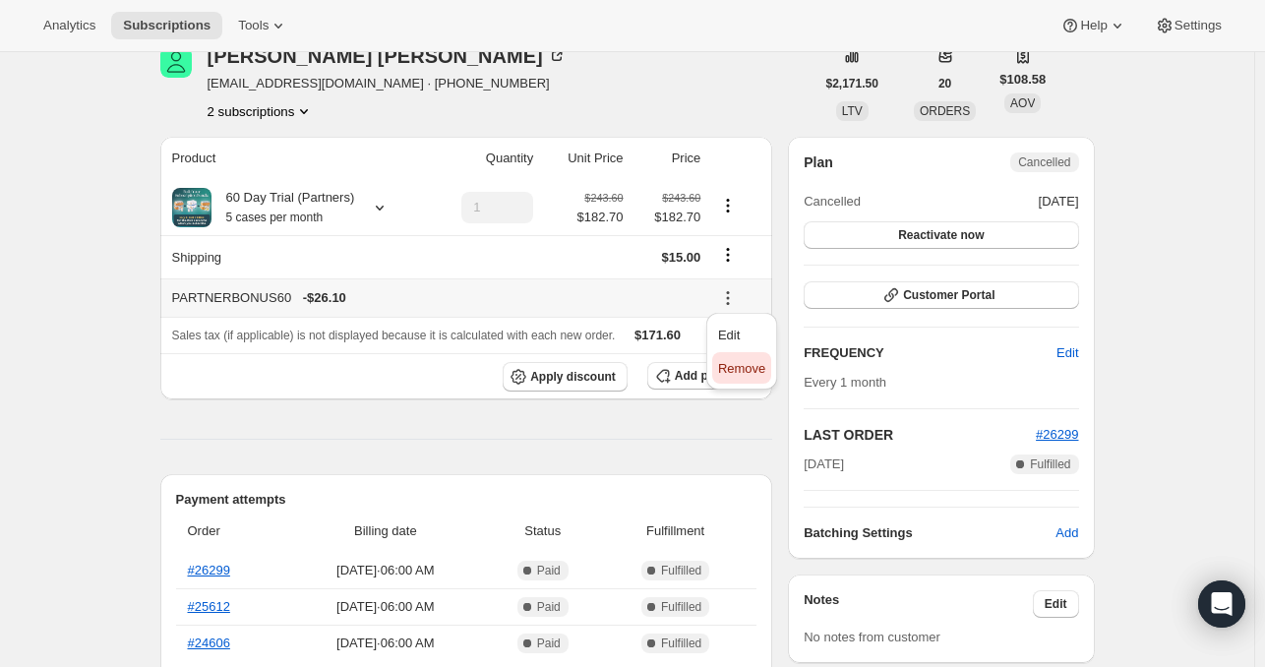
click at [728, 361] on span "Remove" at bounding box center [741, 368] width 47 height 15
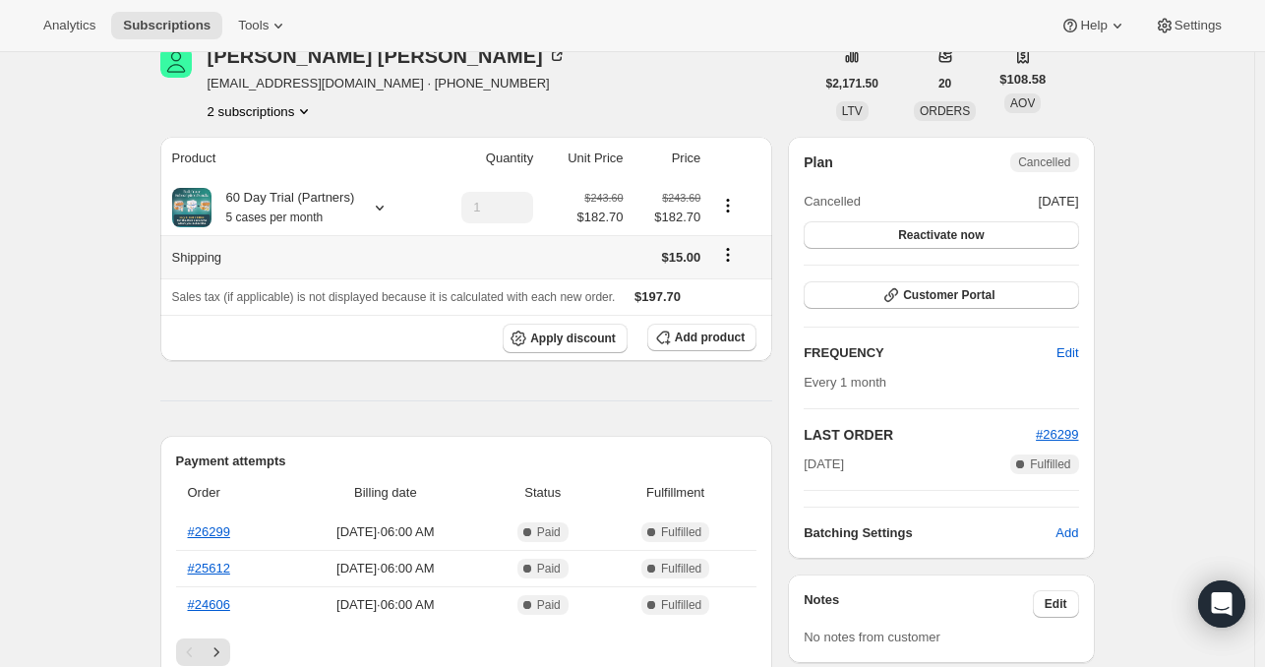
click at [729, 252] on icon "Shipping actions" at bounding box center [728, 255] width 20 height 20
click at [736, 259] on icon "Shipping actions" at bounding box center [728, 255] width 20 height 20
click at [720, 289] on span "Edit shipping rate" at bounding box center [731, 292] width 98 height 15
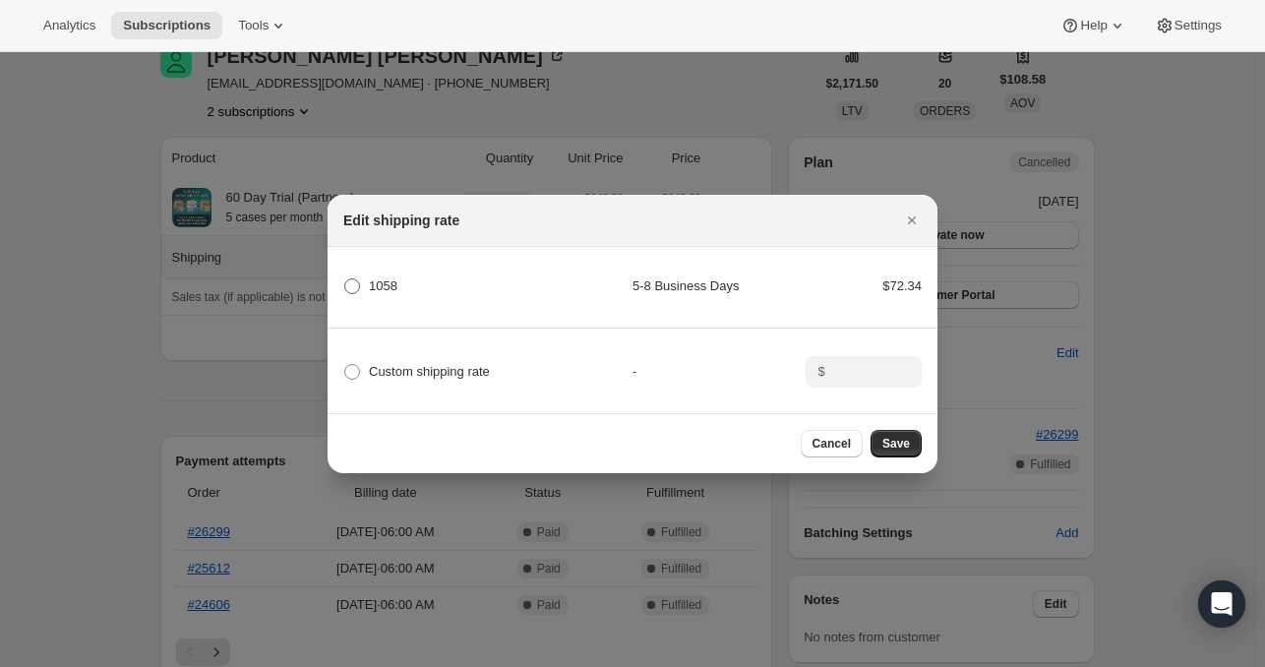
click at [352, 282] on span ":rte:" at bounding box center [352, 286] width 16 height 16
click at [345, 279] on input "1058" at bounding box center [344, 278] width 1 height 1
radio input "true"
click at [904, 440] on button "Save" at bounding box center [896, 444] width 51 height 28
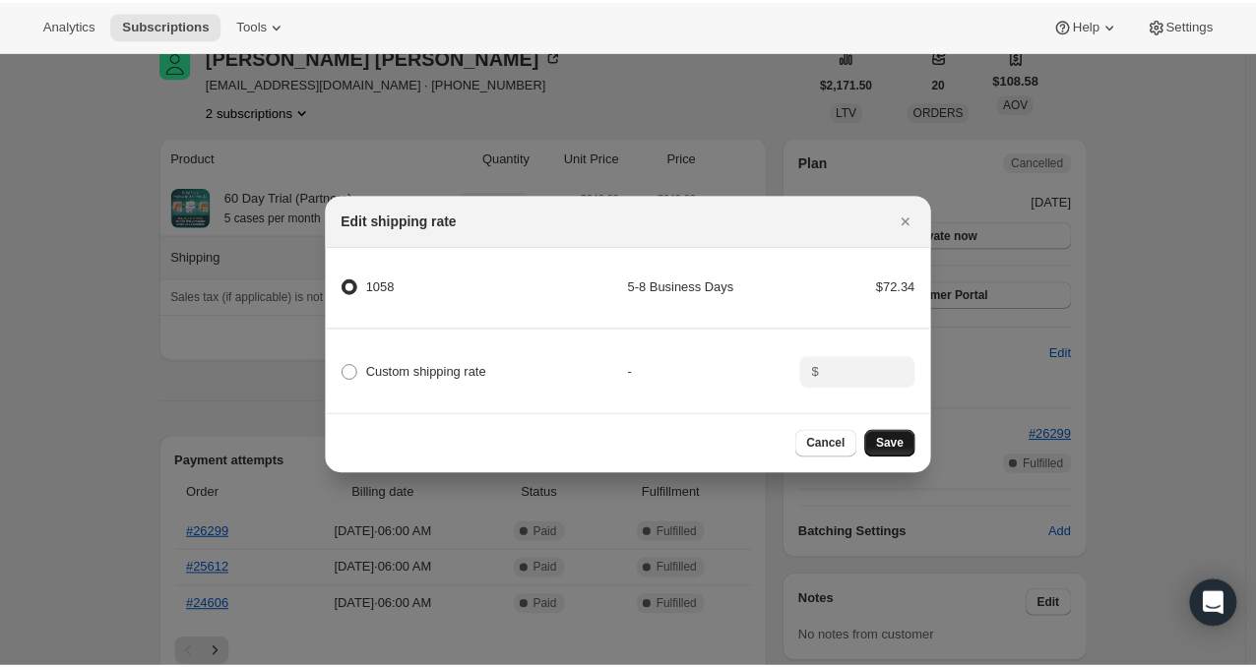
scroll to position [187, 0]
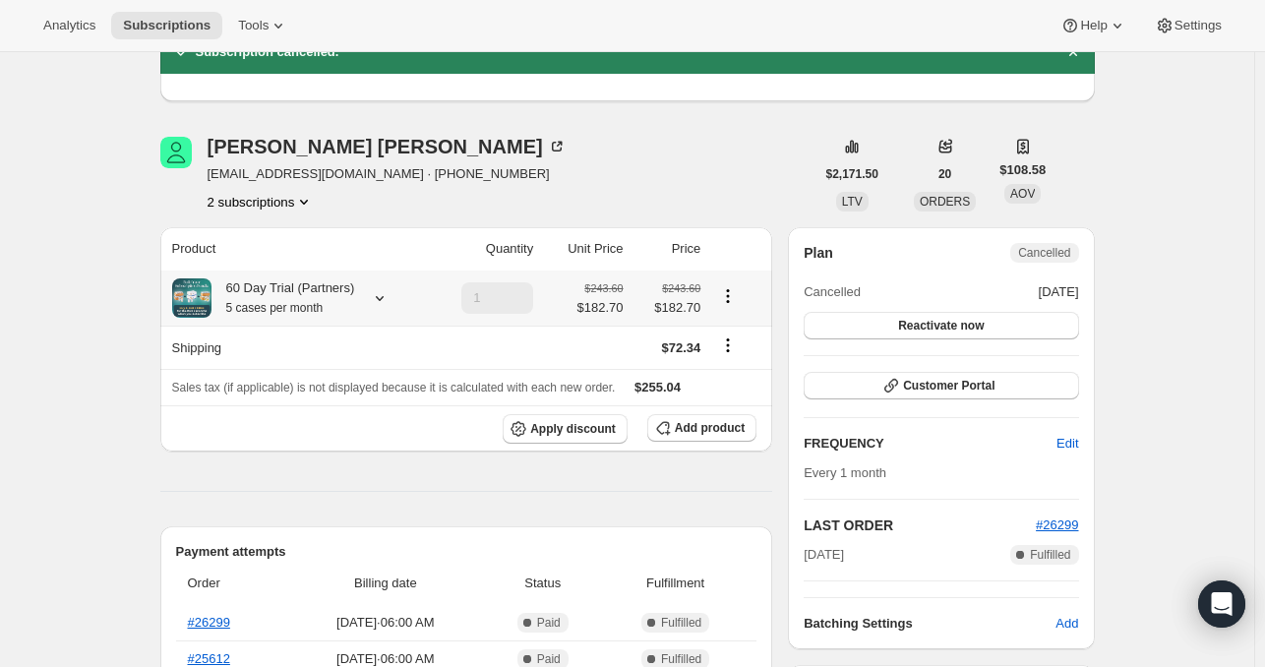
click at [381, 294] on icon at bounding box center [380, 298] width 20 height 20
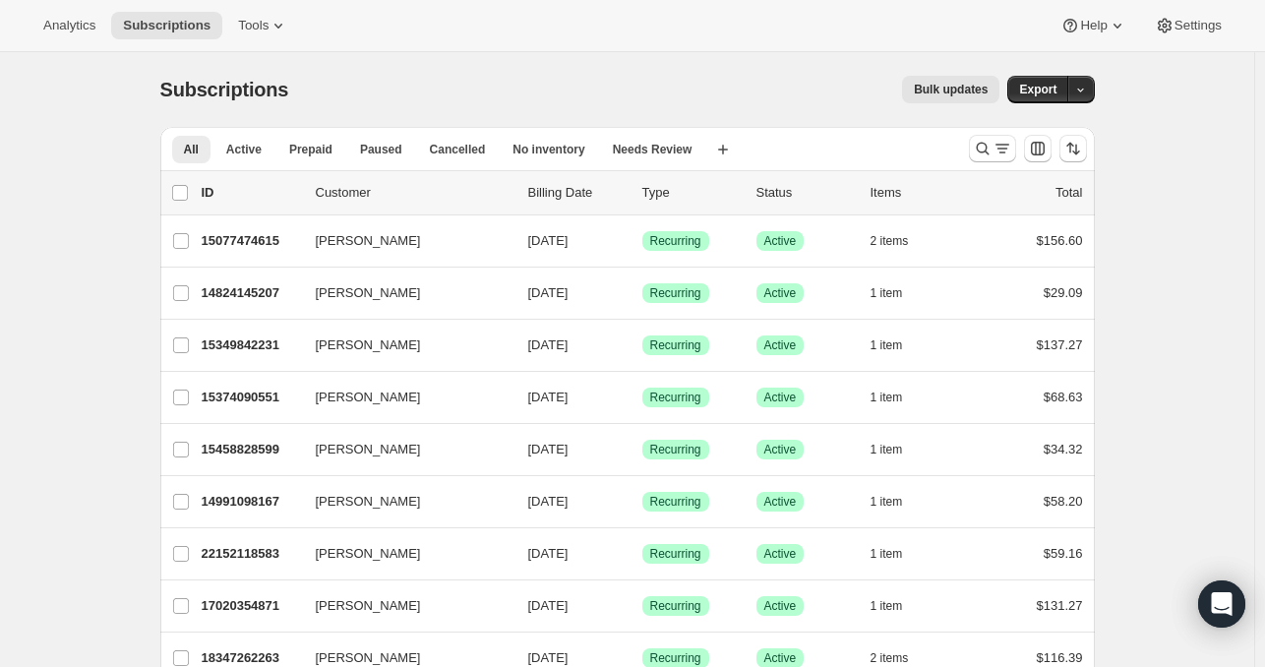
scroll to position [51, 0]
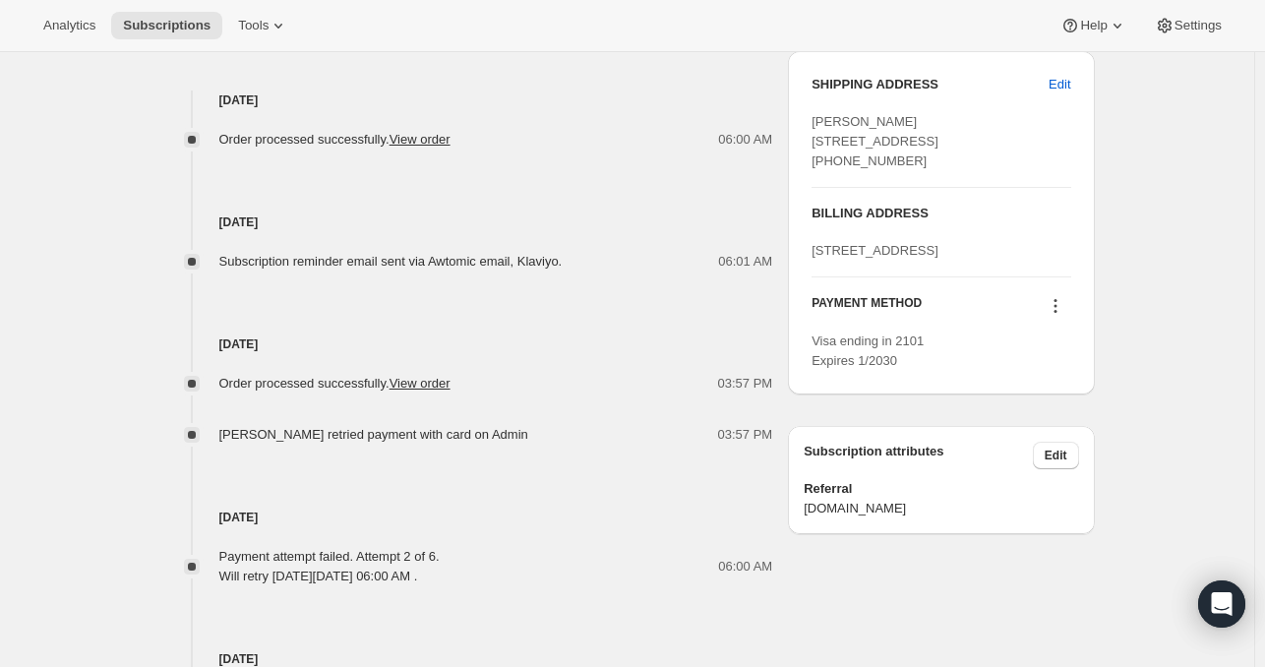
scroll to position [815, 0]
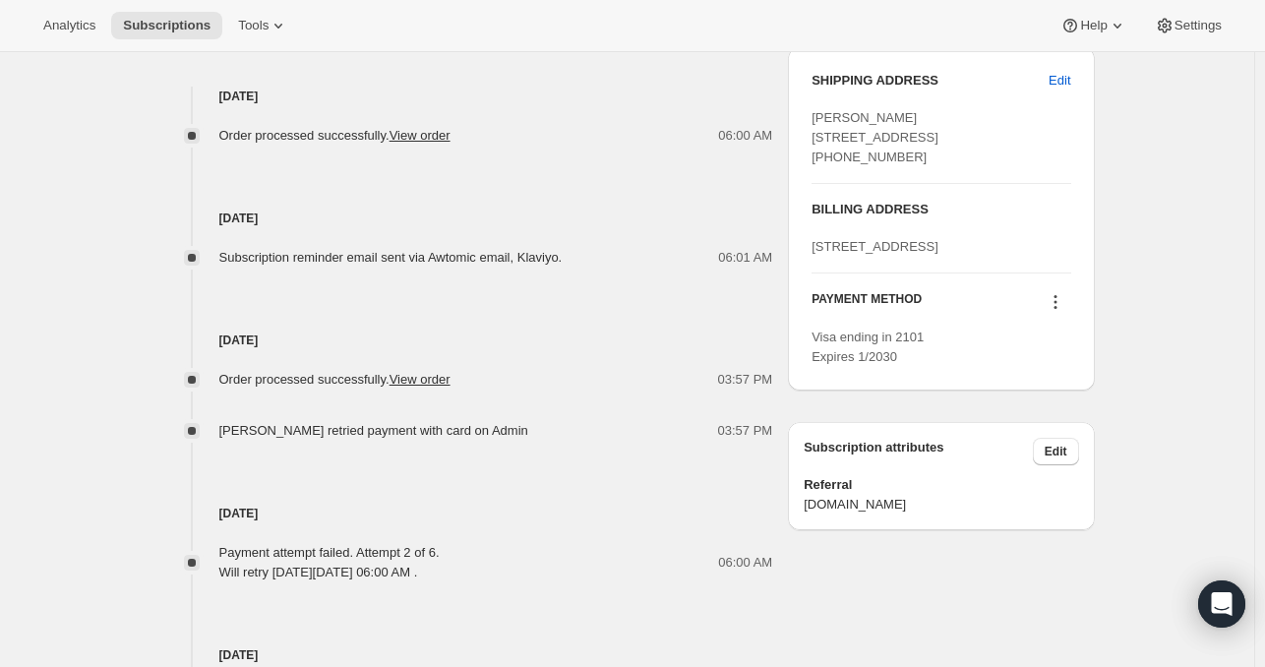
click at [1065, 312] on icon at bounding box center [1056, 302] width 20 height 20
click at [1060, 424] on span "Send link to update card" at bounding box center [1060, 416] width 138 height 20
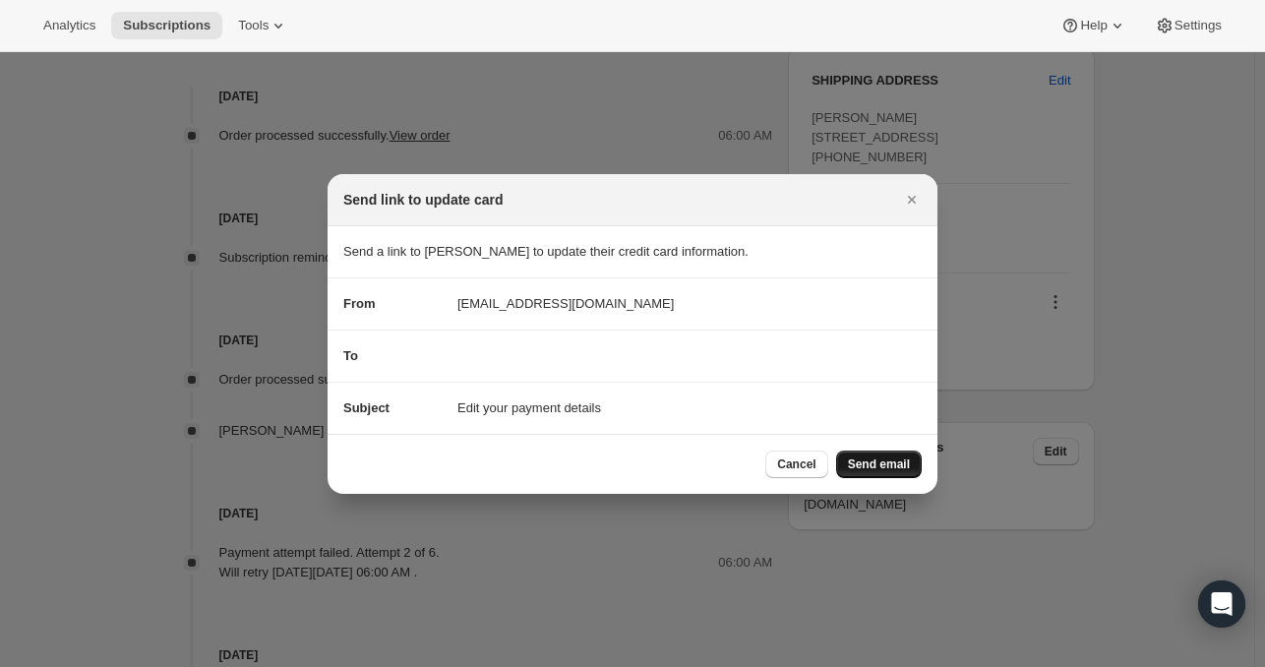
click at [884, 463] on span "Send email" at bounding box center [879, 465] width 62 height 16
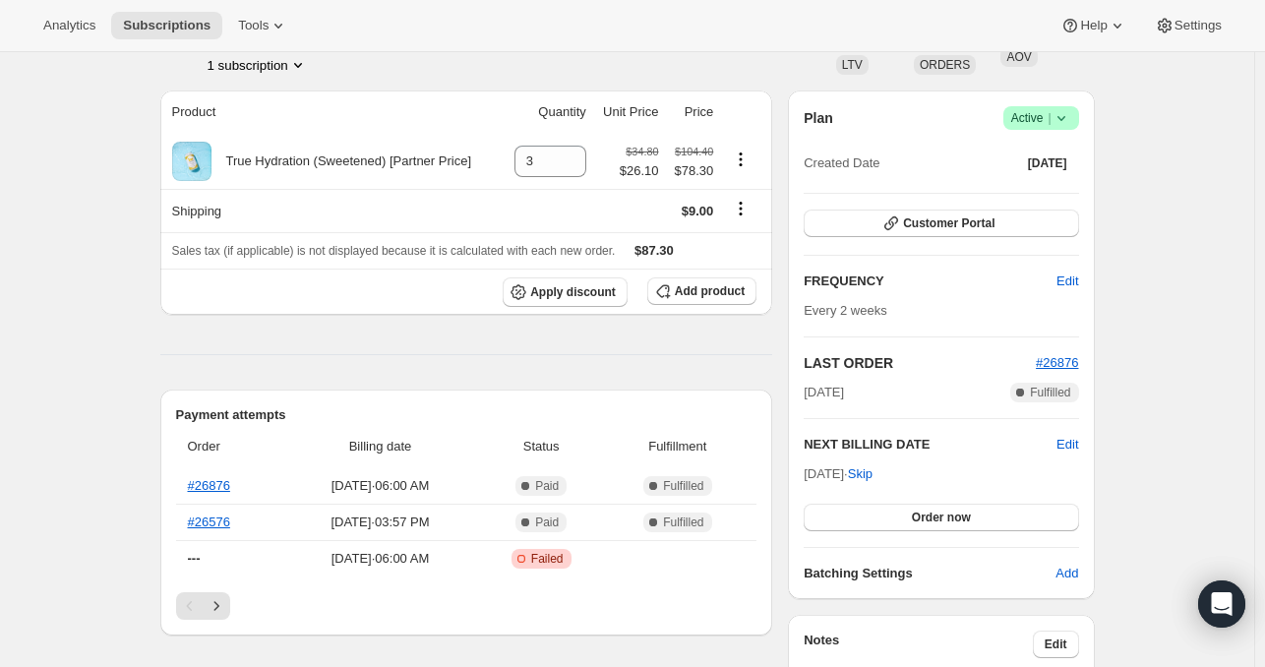
scroll to position [0, 0]
